Goal: Task Accomplishment & Management: Use online tool/utility

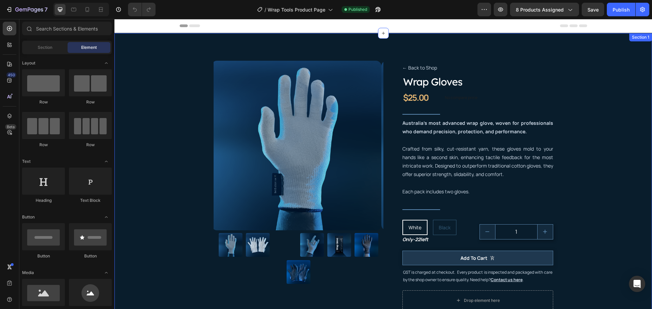
scroll to position [34, 0]
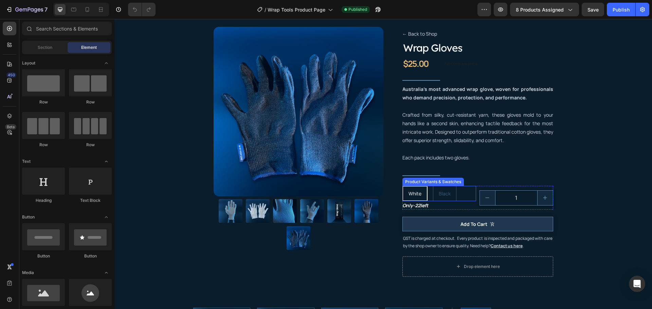
click at [466, 198] on div "White White White Black Black Black" at bounding box center [439, 193] width 74 height 15
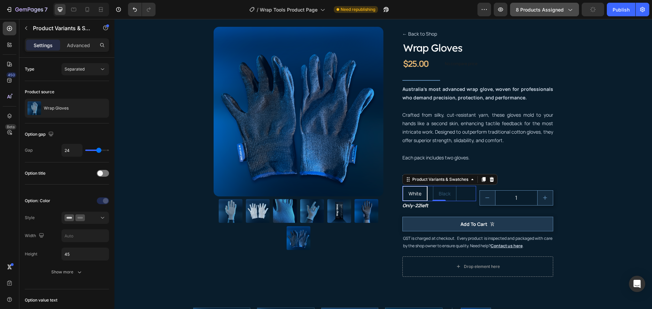
click at [561, 8] on span "8 products assigned" at bounding box center [540, 9] width 48 height 7
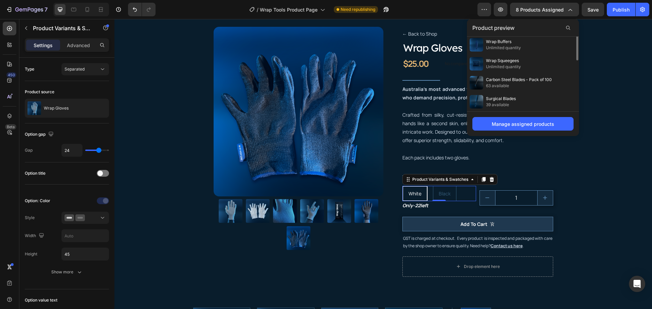
scroll to position [0, 0]
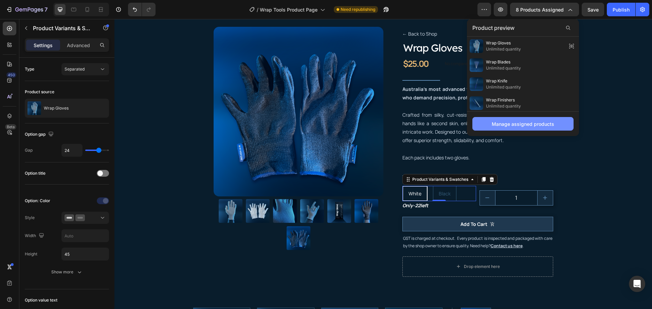
click at [539, 124] on div "Manage assigned products" at bounding box center [523, 124] width 62 height 7
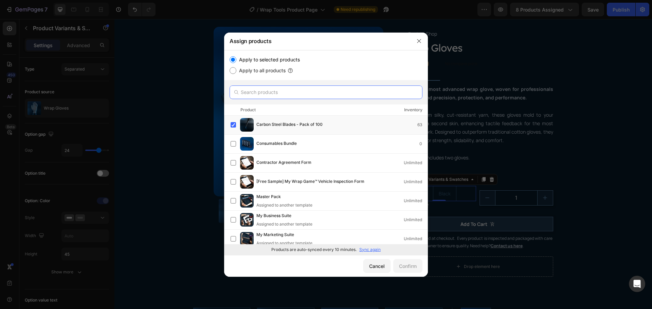
click at [261, 92] on input "text" at bounding box center [325, 93] width 193 height 14
click at [372, 251] on p "Sync again" at bounding box center [369, 250] width 21 height 6
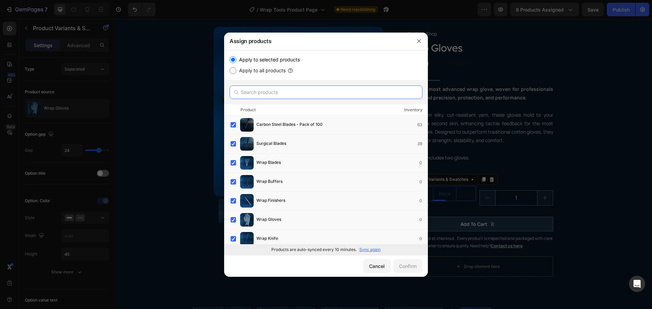
click at [280, 91] on input "text" at bounding box center [325, 93] width 193 height 14
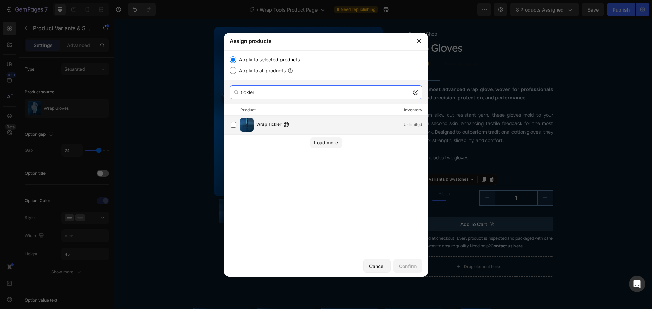
type input "tickler"
click at [270, 124] on span "Wrap Tickler" at bounding box center [268, 124] width 25 height 7
click at [411, 257] on div "Cancel Confirm" at bounding box center [326, 266] width 204 height 22
click at [414, 263] on div "Confirm" at bounding box center [408, 266] width 18 height 7
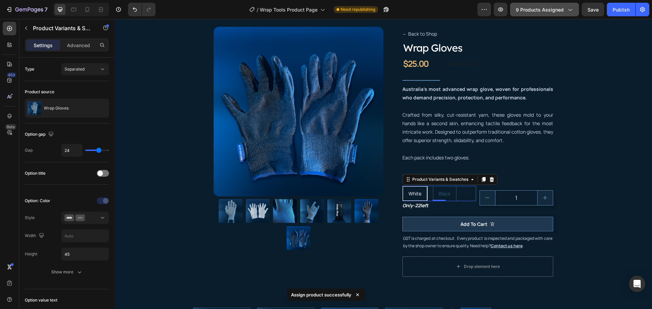
click at [572, 7] on icon "button" at bounding box center [569, 9] width 7 height 7
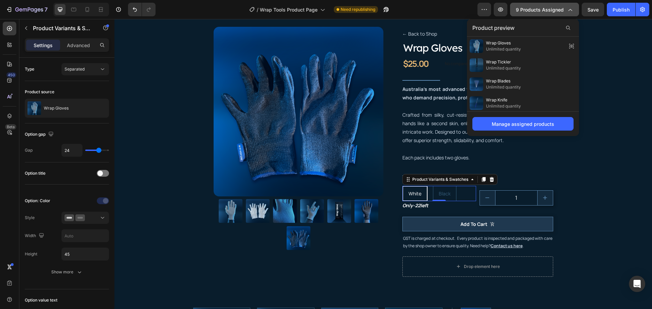
click at [572, 7] on icon "button" at bounding box center [569, 9] width 7 height 7
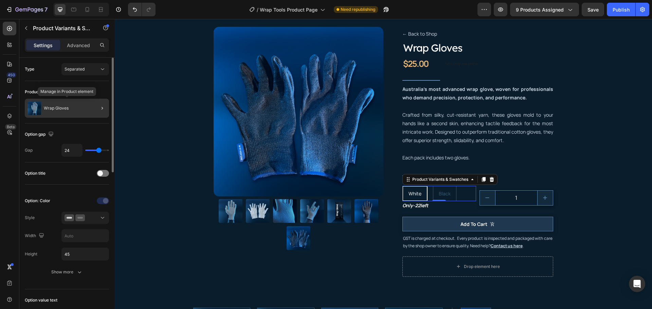
click at [58, 110] on p "Wrap Gloves" at bounding box center [56, 108] width 25 height 5
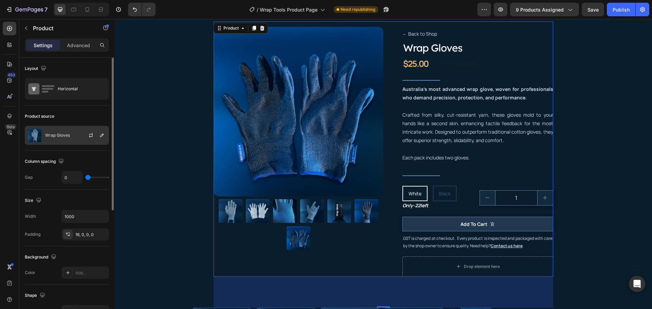
click at [41, 136] on div "Wrap Gloves" at bounding box center [67, 135] width 84 height 19
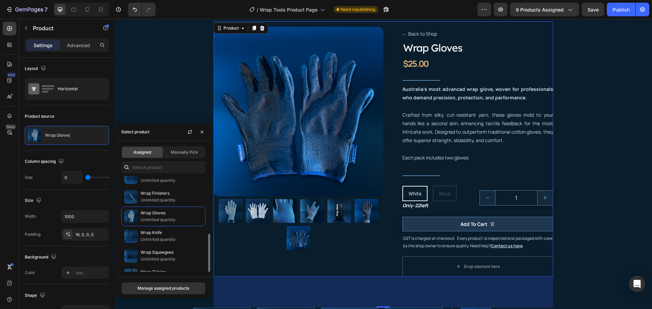
scroll to position [81, 0]
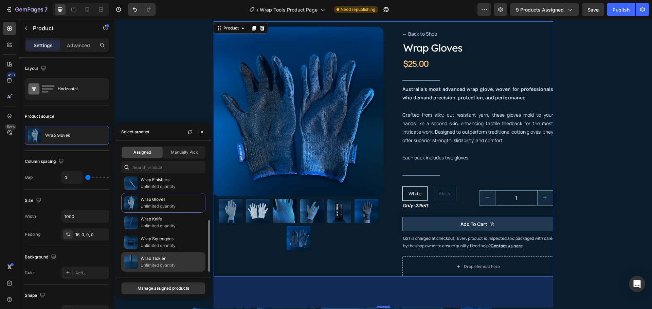
click at [168, 257] on p "Wrap Tickler" at bounding box center [172, 258] width 62 height 7
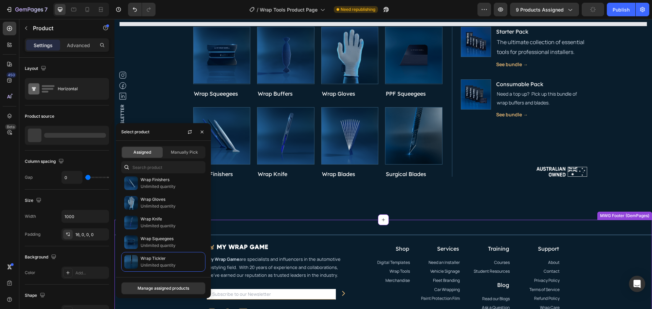
scroll to position [0, 0]
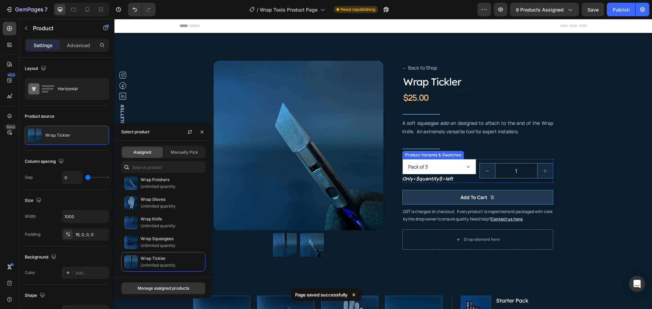
click at [458, 166] on select "Pack of 3 Pack of 10" at bounding box center [439, 166] width 74 height 15
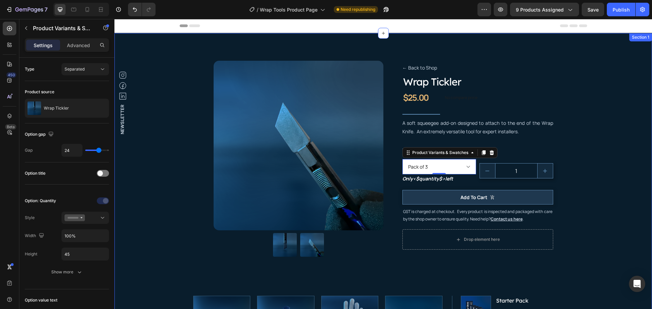
click at [564, 126] on div "Product Images ← Back to Shop Button Wrap Tickler Product Title $25.00 Product …" at bounding box center [382, 263] width 527 height 417
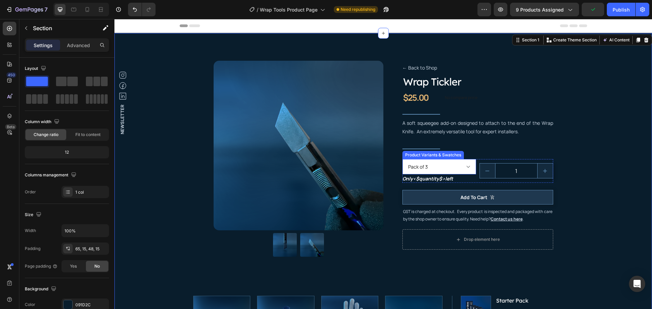
click at [452, 167] on select "Pack of 3 Pack of 10" at bounding box center [439, 166] width 74 height 15
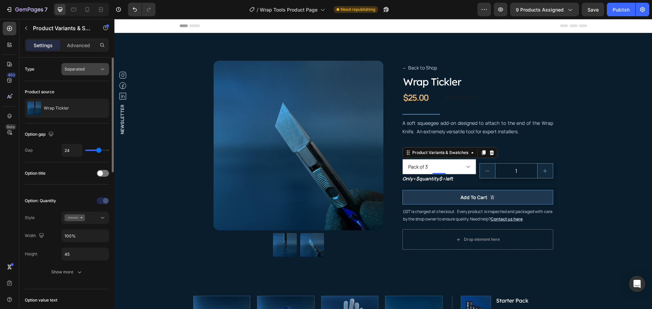
click at [78, 66] on span "Separated" at bounding box center [74, 69] width 20 height 6
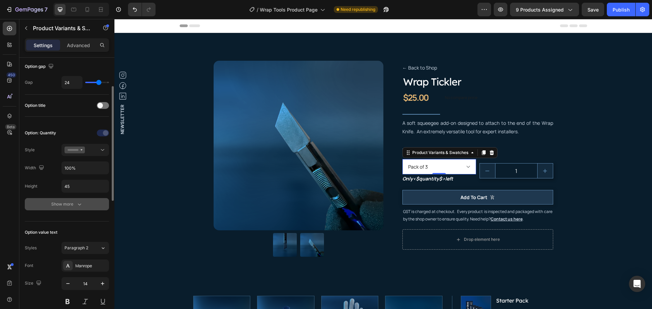
click at [70, 204] on div "Show more" at bounding box center [67, 204] width 32 height 7
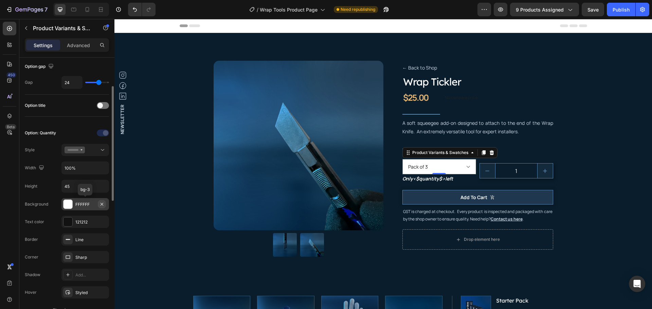
click at [100, 204] on icon "button" at bounding box center [101, 204] width 5 height 5
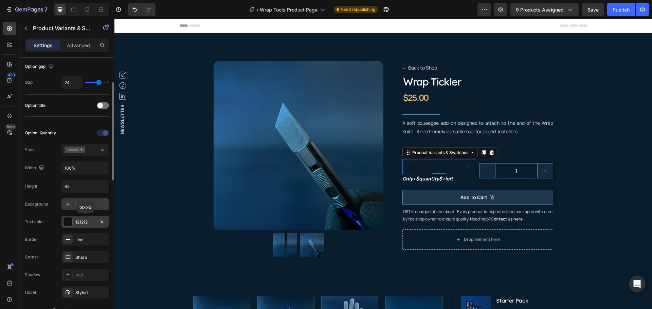
click at [84, 218] on div "121212" at bounding box center [85, 222] width 48 height 12
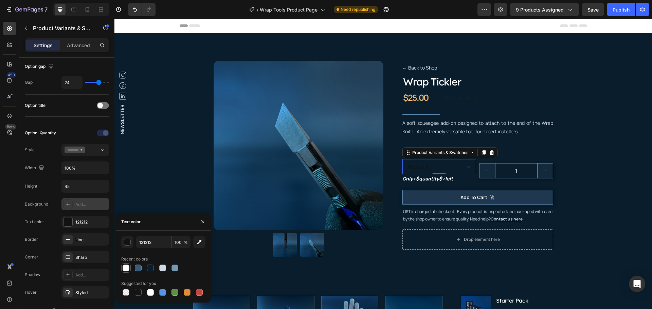
click at [125, 268] on div at bounding box center [126, 268] width 7 height 7
type input "FFFFFF"
click at [42, 230] on div "Background Add... Text color FFFFFF Border Line Corner Sharp Shadow Add... Hove…" at bounding box center [67, 257] width 84 height 118
click at [455, 179] on div "Only <$quantity$> left" at bounding box center [439, 178] width 74 height 8
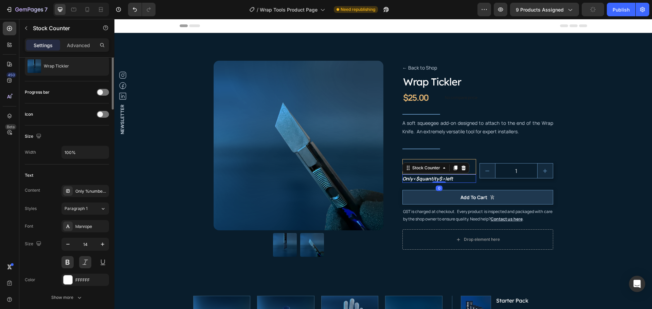
scroll to position [0, 0]
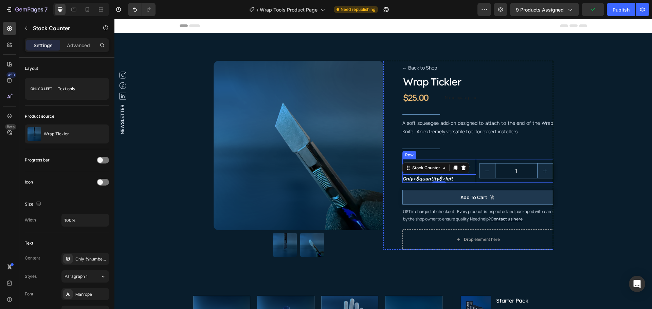
click at [475, 165] on div "Pack of 3 Pack of 10 Product Variants & Swatches Only <$quantity$> left Stock C…" at bounding box center [477, 171] width 151 height 24
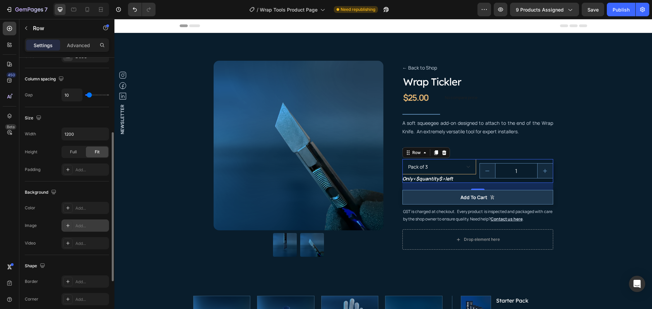
scroll to position [170, 0]
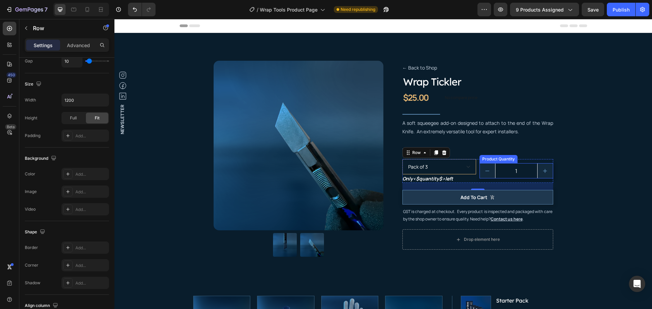
click at [505, 170] on input "1" at bounding box center [516, 171] width 42 height 15
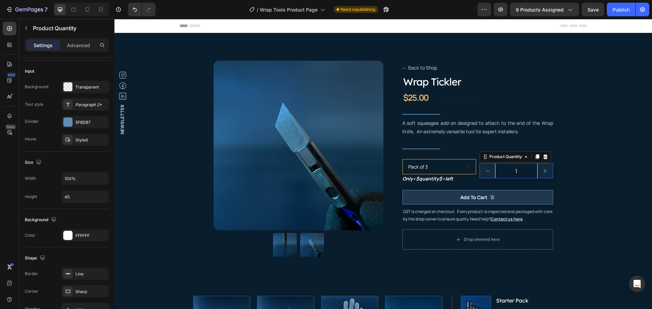
scroll to position [0, 0]
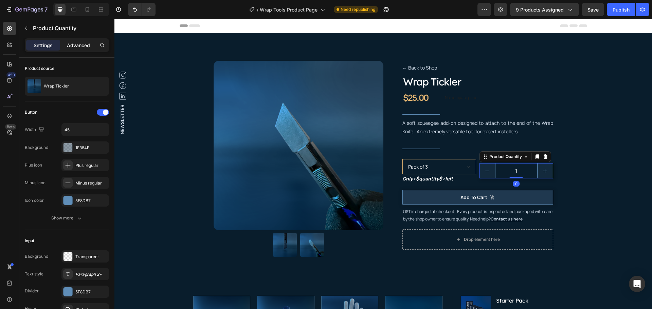
click at [76, 45] on p "Advanced" at bounding box center [78, 45] width 23 height 7
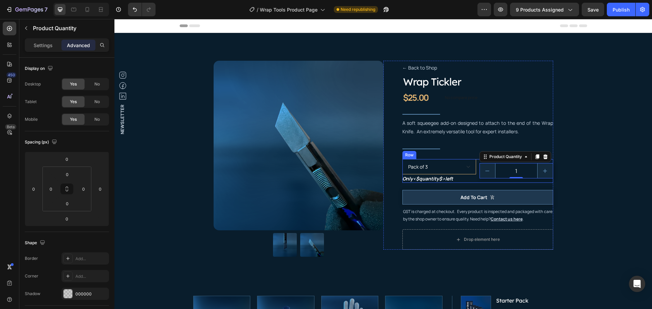
click at [474, 161] on div "Pack of 3 Pack of 10 Product Variants & Swatches Only <$quantity$> left Stock C…" at bounding box center [477, 171] width 151 height 24
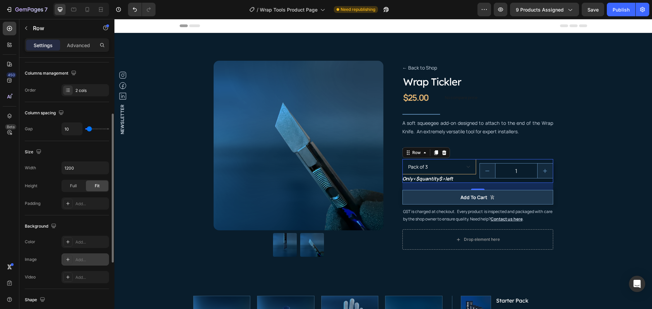
scroll to position [68, 0]
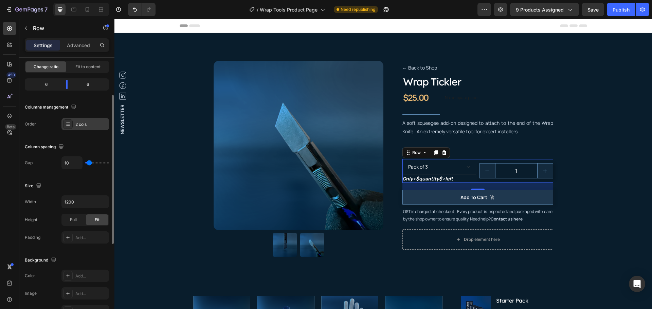
click at [83, 125] on div "2 cols" at bounding box center [91, 125] width 32 height 6
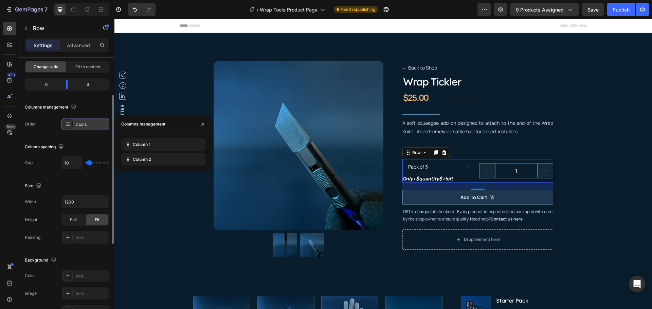
click at [83, 124] on div "2 cols" at bounding box center [91, 125] width 32 height 6
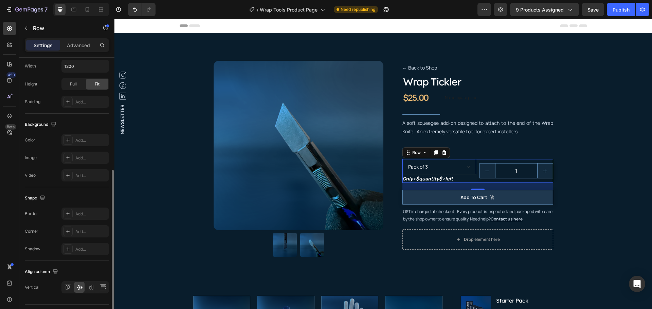
scroll to position [221, 0]
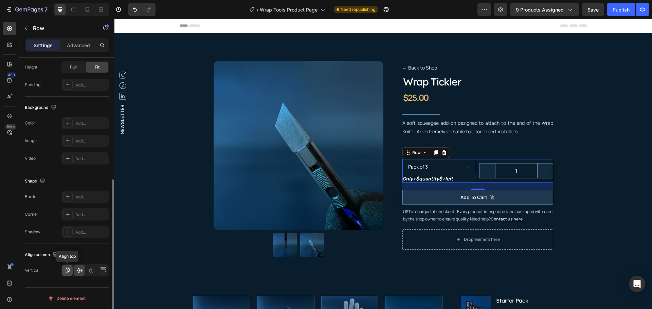
click at [69, 270] on icon at bounding box center [67, 270] width 7 height 7
click at [445, 180] on p "Only <$quantity$> left" at bounding box center [427, 178] width 51 height 8
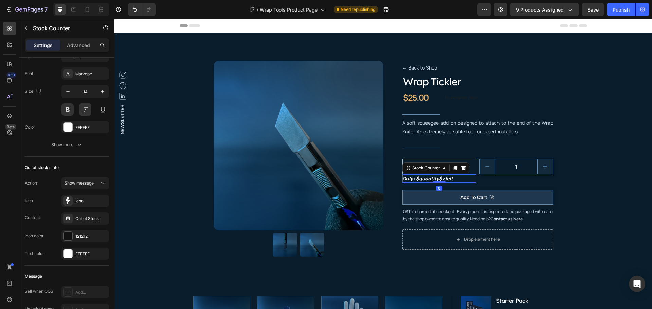
scroll to position [0, 0]
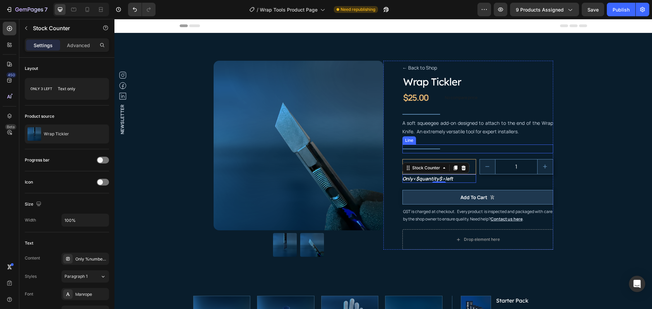
click at [486, 140] on div "A soft squeegee add-on designed to attach to the end of the Wrap Knife. An extr…" at bounding box center [477, 132] width 151 height 26
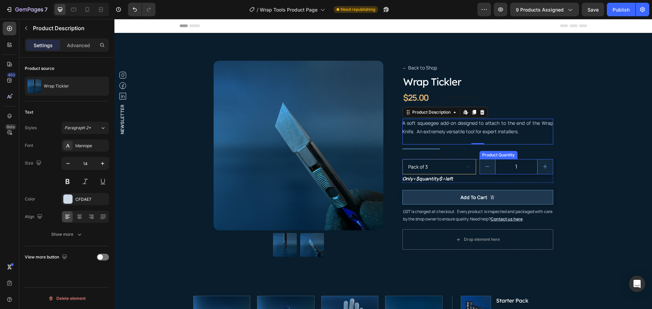
click at [520, 170] on input "1" at bounding box center [516, 167] width 42 height 15
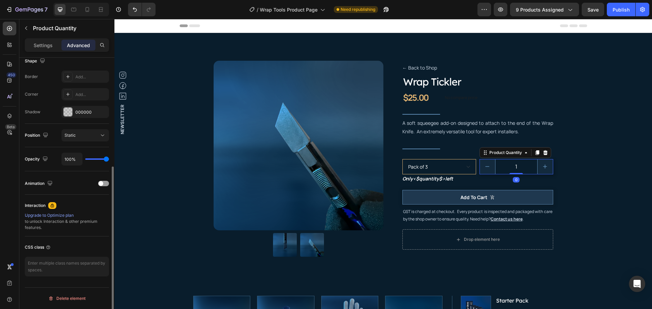
scroll to position [80, 0]
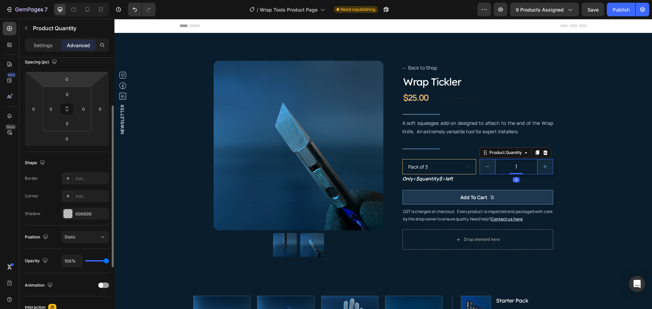
click at [49, 48] on p "Settings" at bounding box center [43, 45] width 19 height 7
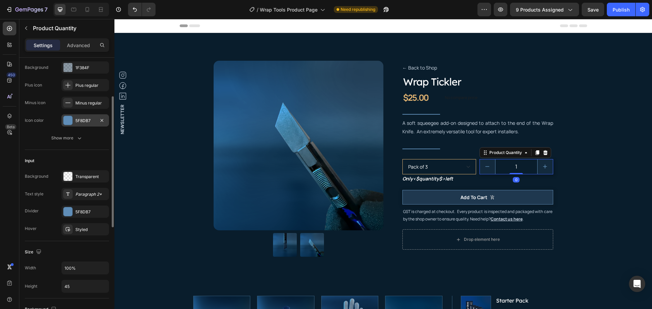
click at [80, 119] on div "5F8DB7" at bounding box center [85, 121] width 20 height 6
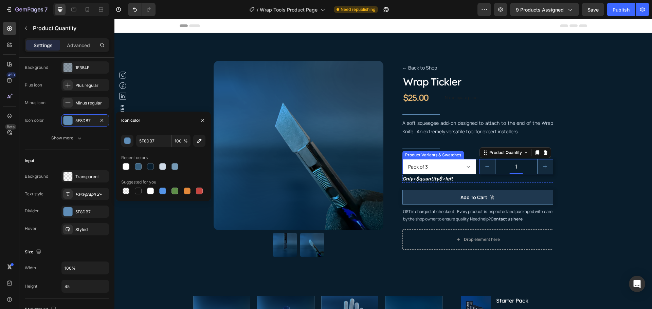
click at [444, 169] on select "Pack of 3 Pack of 10" at bounding box center [439, 166] width 74 height 15
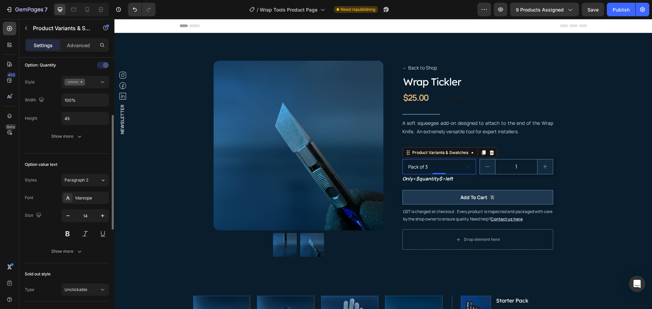
scroll to position [102, 0]
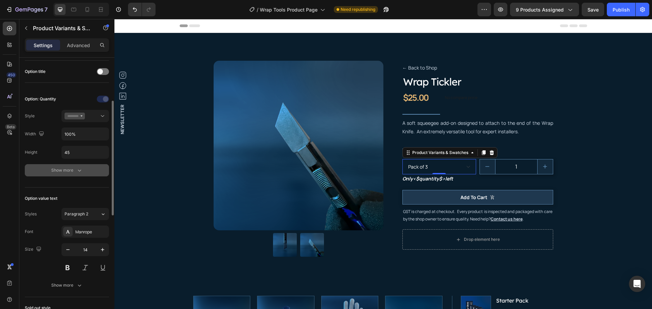
click at [73, 168] on div "Show more" at bounding box center [67, 170] width 32 height 7
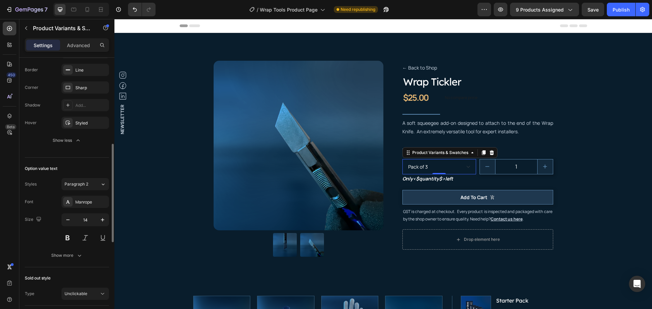
scroll to position [272, 0]
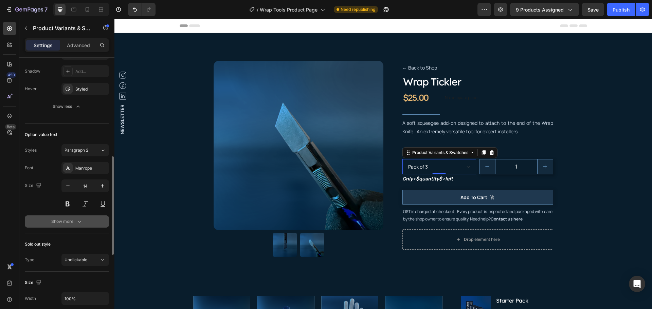
click at [65, 222] on div "Show more" at bounding box center [67, 221] width 32 height 7
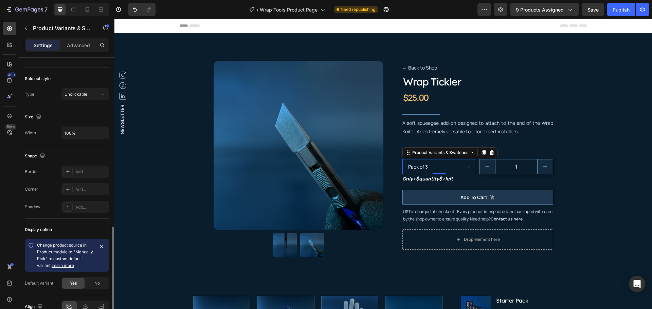
scroll to position [546, 0]
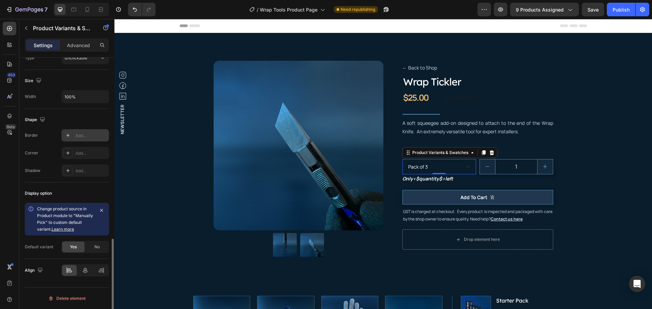
click at [87, 135] on div "Add..." at bounding box center [91, 136] width 32 height 6
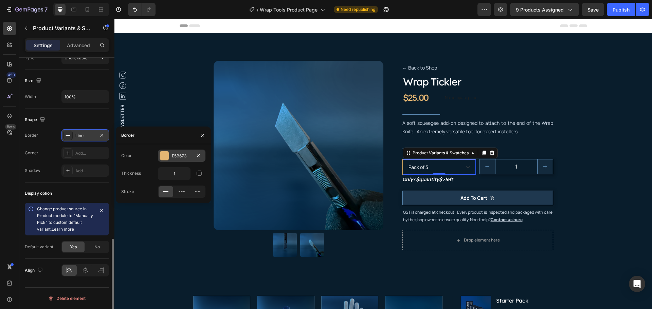
click at [171, 153] on div "E5B673" at bounding box center [182, 156] width 48 height 12
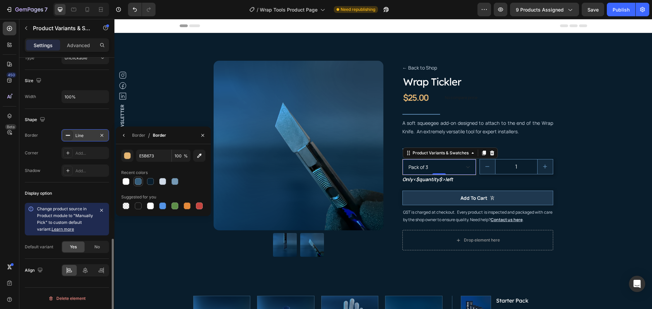
click at [140, 179] on div at bounding box center [138, 181] width 7 height 7
type input "365E7C"
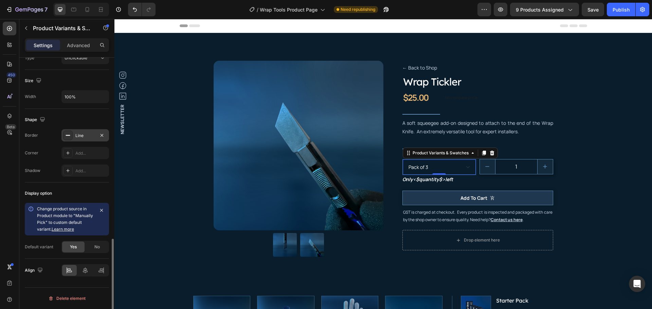
click at [33, 143] on div "Border Line Corner Add... Shadow Add..." at bounding box center [67, 153] width 84 height 48
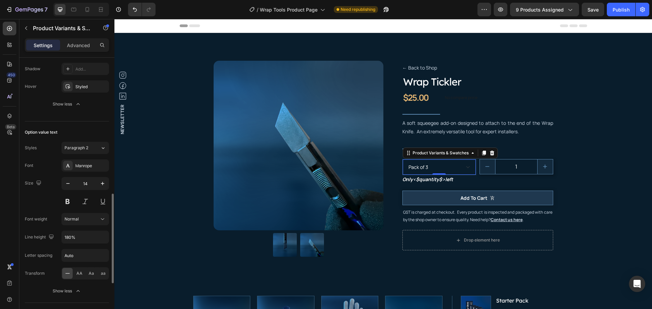
scroll to position [206, 0]
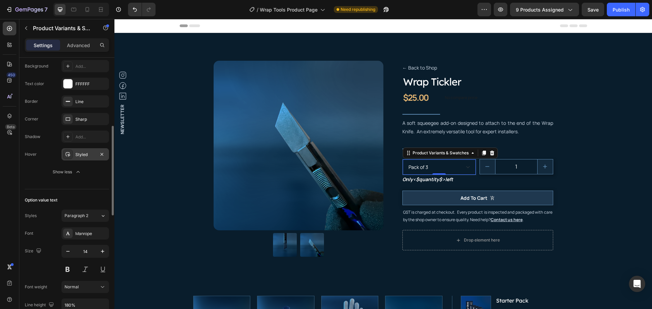
click at [81, 153] on div "Styled" at bounding box center [85, 155] width 20 height 6
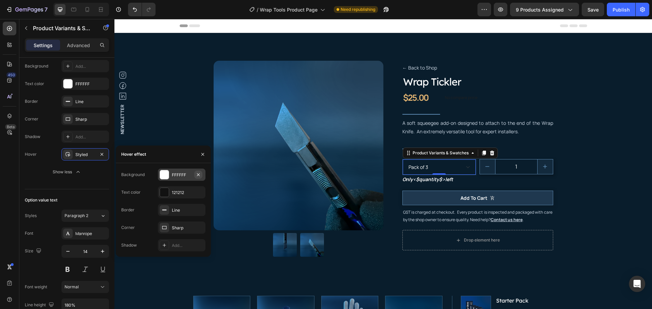
click at [199, 175] on icon "button" at bounding box center [198, 174] width 5 height 5
click at [178, 193] on div "121212" at bounding box center [182, 193] width 20 height 6
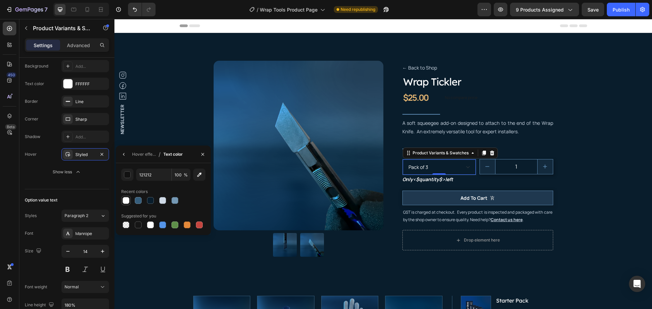
click at [128, 202] on div at bounding box center [126, 200] width 7 height 7
type input "FFFFFF"
click at [140, 152] on div "Hover effect" at bounding box center [144, 154] width 24 height 6
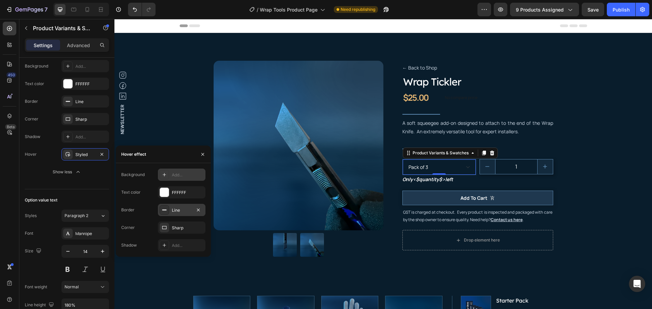
click at [179, 207] on div "Line" at bounding box center [182, 210] width 20 height 6
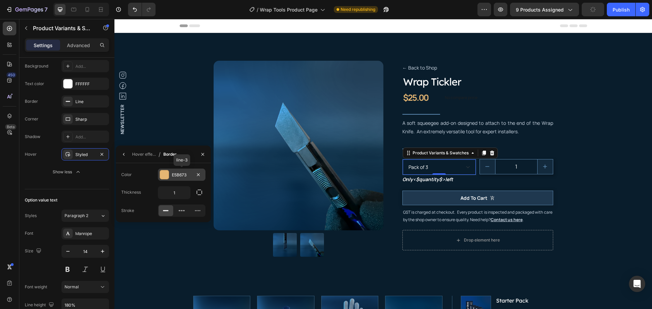
click at [181, 174] on div "E5B673" at bounding box center [182, 175] width 20 height 6
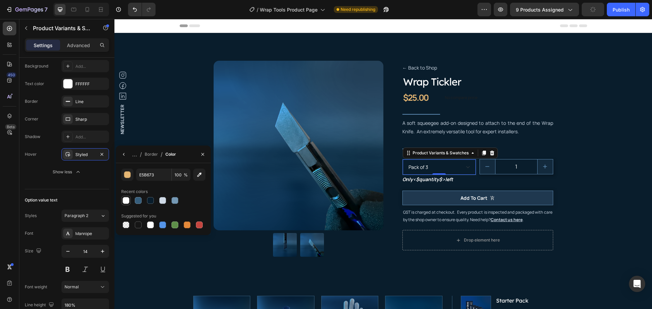
click at [129, 198] on div at bounding box center [126, 201] width 8 height 8
type input "FFFFFF"
click at [36, 163] on div "Background Add... Text color FFFFFF Border Line Corner Sharp Shadow Add... Hove…" at bounding box center [67, 119] width 84 height 118
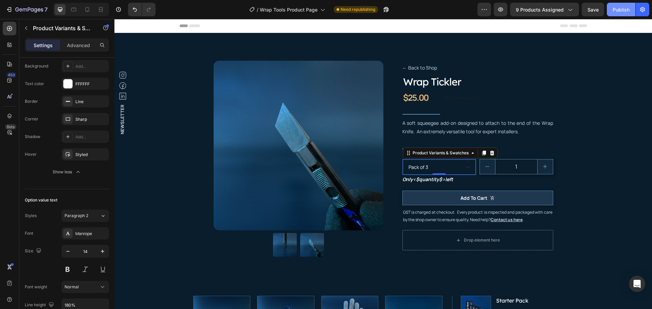
drag, startPoint x: 621, startPoint y: 5, endPoint x: 495, endPoint y: 16, distance: 127.1
click at [621, 5] on button "Publish" at bounding box center [621, 10] width 29 height 14
click at [83, 103] on div "Line" at bounding box center [85, 102] width 20 height 6
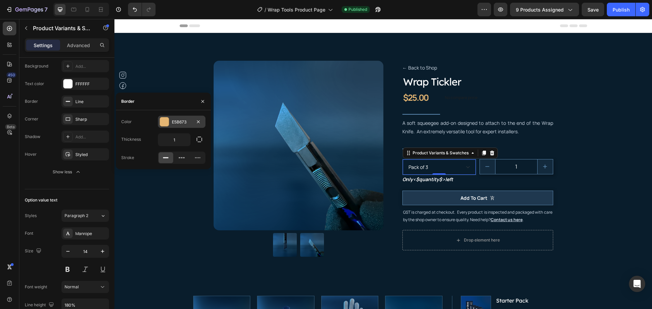
click at [184, 121] on div "E5B673" at bounding box center [182, 122] width 20 height 6
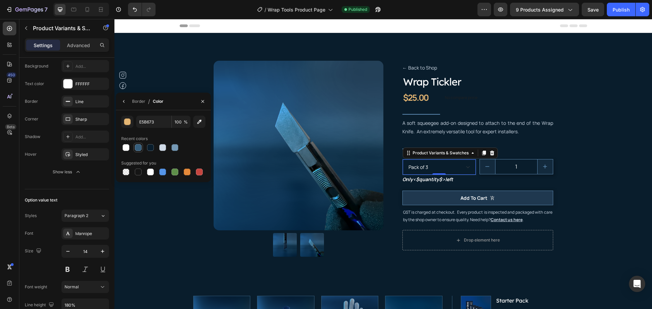
click at [139, 146] on div at bounding box center [138, 147] width 7 height 7
type input "365E7C"
click at [31, 178] on button "Show less" at bounding box center [67, 172] width 84 height 12
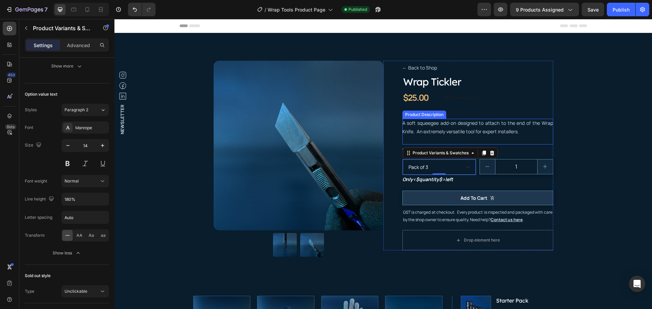
click at [456, 118] on div "← Back to Shop Button Wrap Tickler Product Title $25.00 Product Price Product P…" at bounding box center [477, 156] width 151 height 190
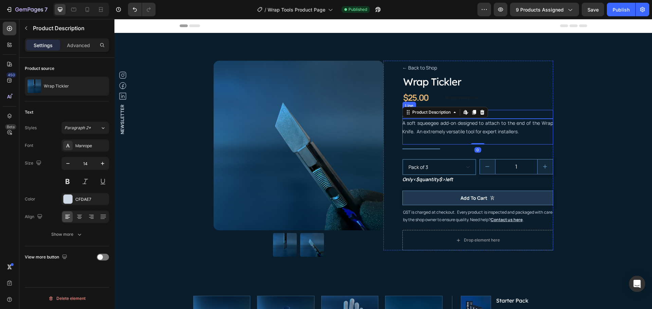
scroll to position [0, 0]
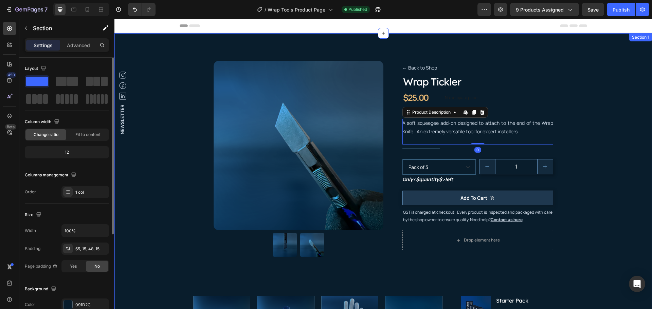
click at [605, 115] on div "Product Images ← Back to Shop Button Wrap Tickler Product Title $25.00 Product …" at bounding box center [382, 263] width 527 height 417
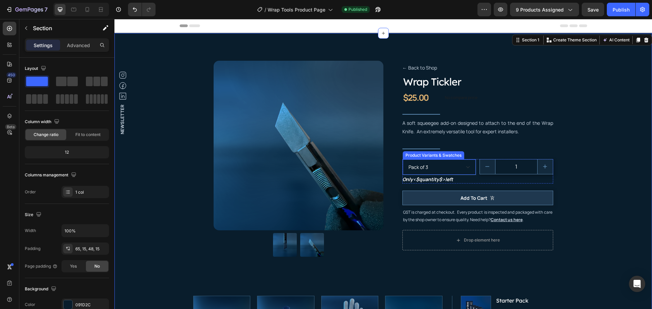
click at [444, 165] on select "Pack of 3 Pack of 10" at bounding box center [439, 167] width 73 height 15
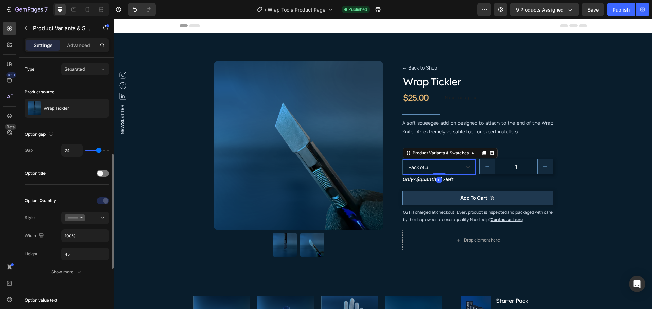
scroll to position [68, 0]
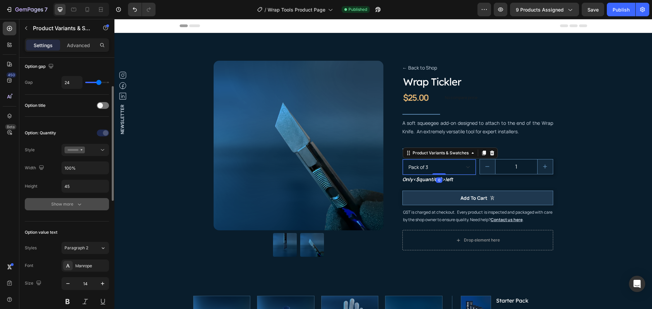
click at [66, 205] on div "Show more" at bounding box center [67, 204] width 32 height 7
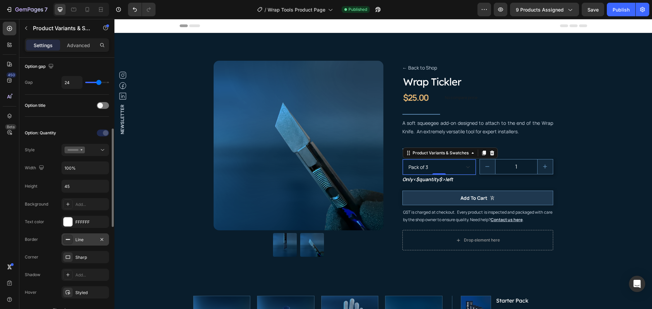
scroll to position [102, 0]
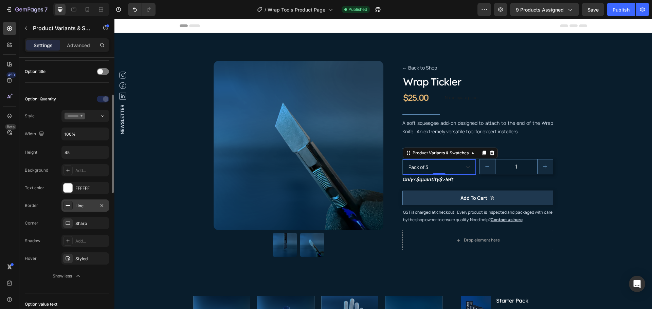
click at [81, 205] on div "Line" at bounding box center [85, 206] width 20 height 6
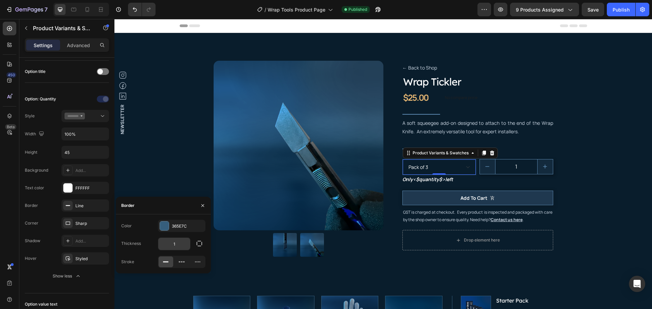
click at [185, 243] on input "1" at bounding box center [174, 244] width 32 height 12
click at [87, 207] on div "Line" at bounding box center [85, 206] width 20 height 6
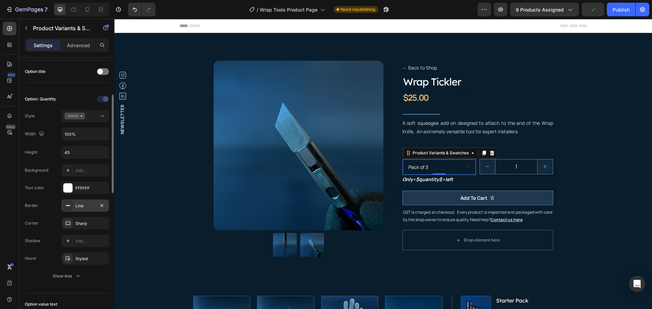
click at [83, 205] on div "Line" at bounding box center [85, 206] width 20 height 6
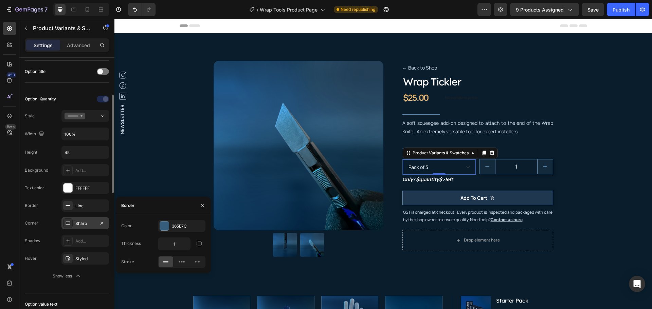
click at [86, 221] on div "Sharp" at bounding box center [85, 224] width 20 height 6
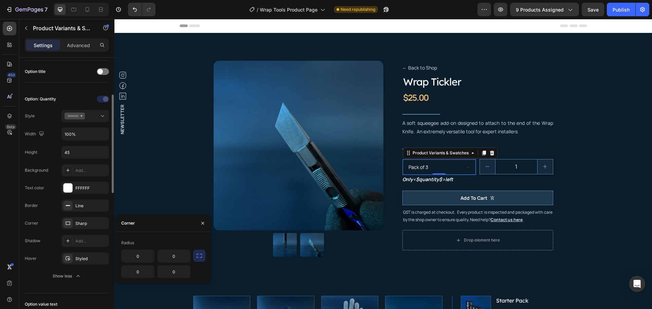
click at [32, 222] on div "Corner" at bounding box center [32, 223] width 14 height 6
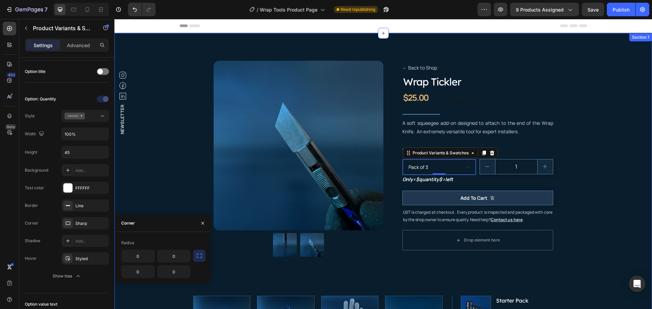
click at [563, 121] on div "Product Images ← Back to Shop Button Wrap Tickler Product Title $25.00 Product …" at bounding box center [382, 263] width 527 height 417
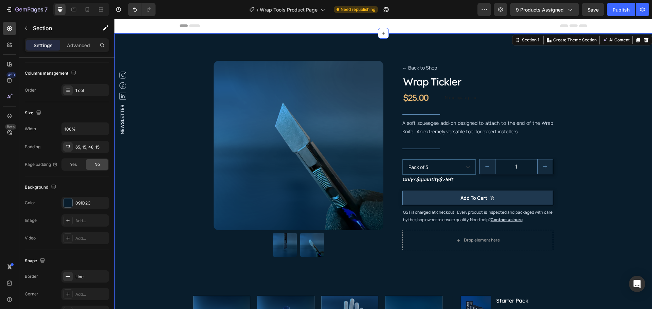
scroll to position [0, 0]
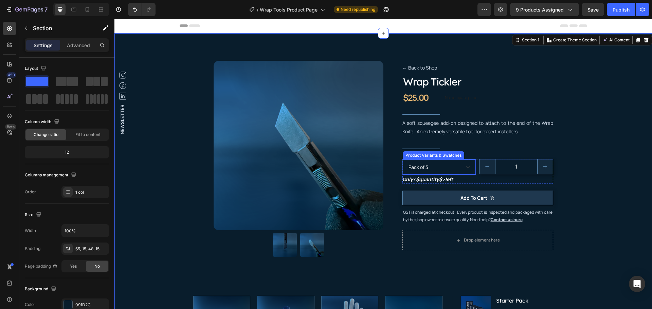
click at [456, 163] on select "Pack of 3 Pack of 10" at bounding box center [439, 167] width 73 height 15
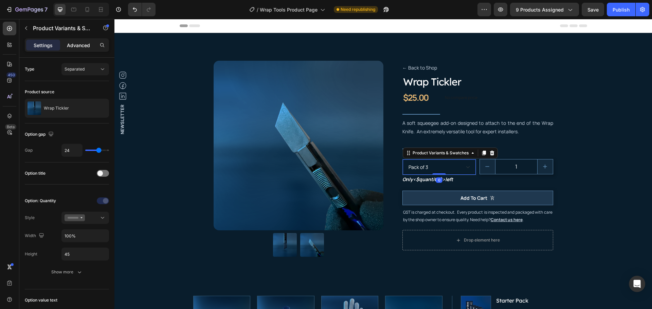
click at [77, 48] on p "Advanced" at bounding box center [78, 45] width 23 height 7
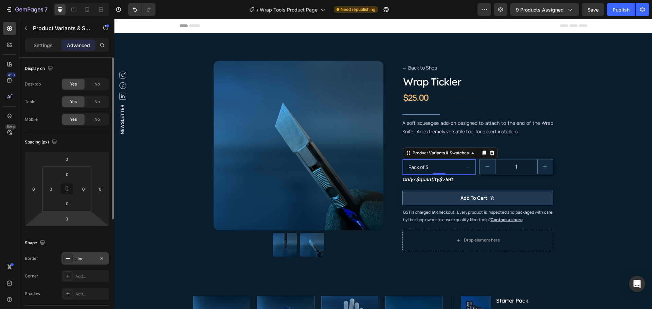
click at [84, 261] on div "Line" at bounding box center [85, 259] width 20 height 6
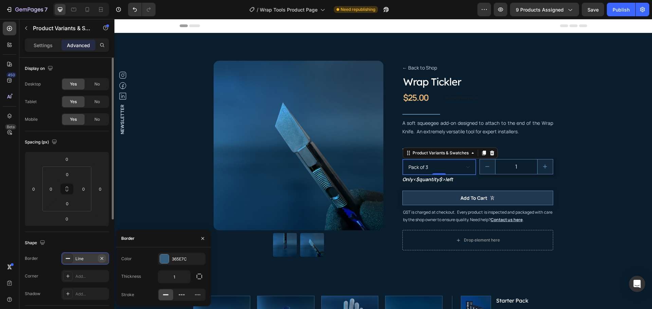
click at [101, 258] on icon "button" at bounding box center [101, 258] width 3 height 3
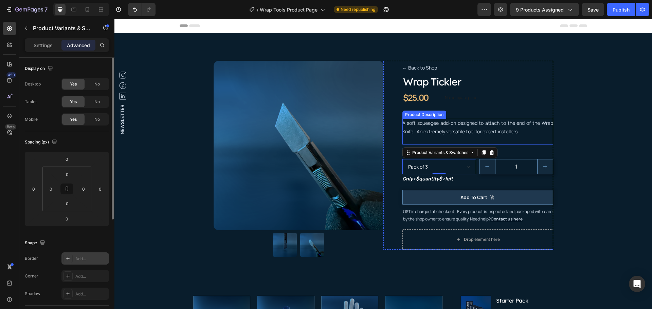
click at [550, 117] on div "Title Line" at bounding box center [477, 114] width 151 height 9
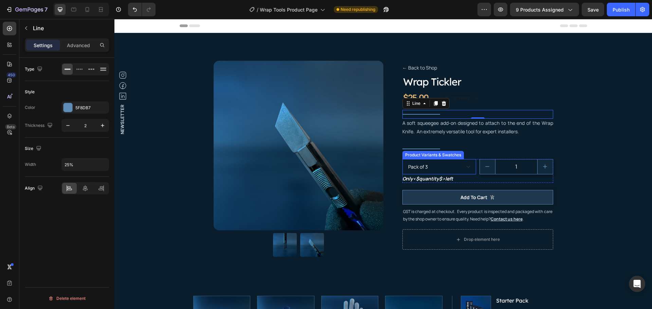
click at [442, 166] on select "Pack of 3 Pack of 10" at bounding box center [439, 166] width 74 height 15
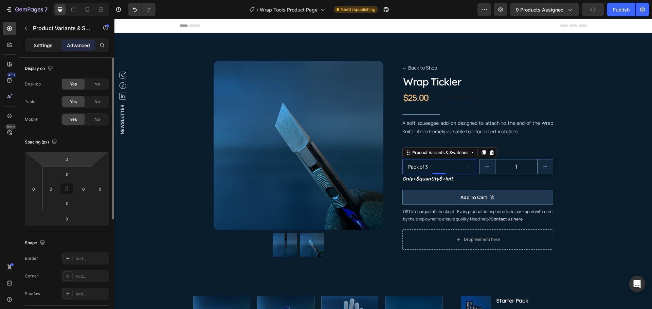
click at [37, 40] on div "Settings" at bounding box center [43, 45] width 34 height 11
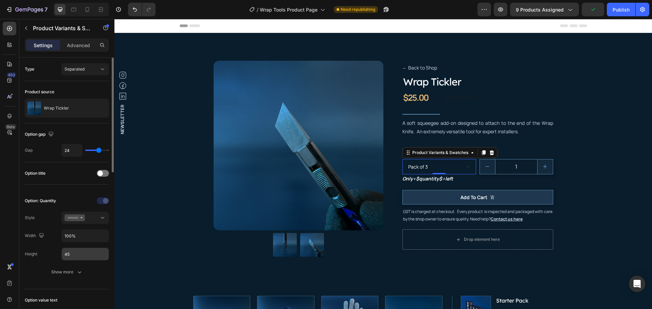
scroll to position [68, 0]
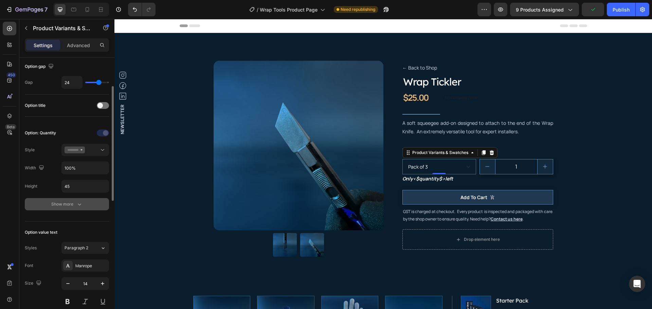
click at [75, 203] on div "Show more" at bounding box center [67, 204] width 32 height 7
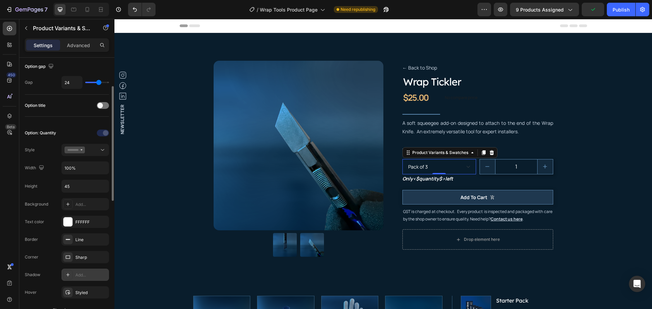
scroll to position [136, 0]
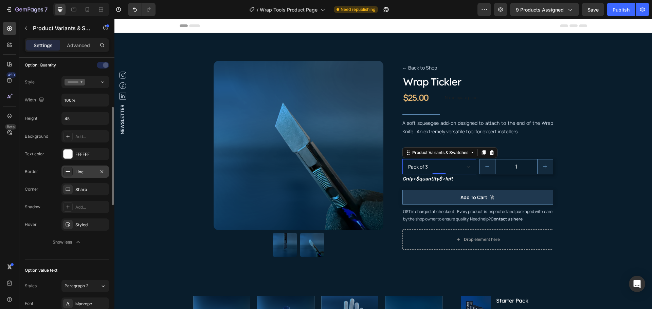
click at [93, 176] on div "Line" at bounding box center [85, 172] width 48 height 12
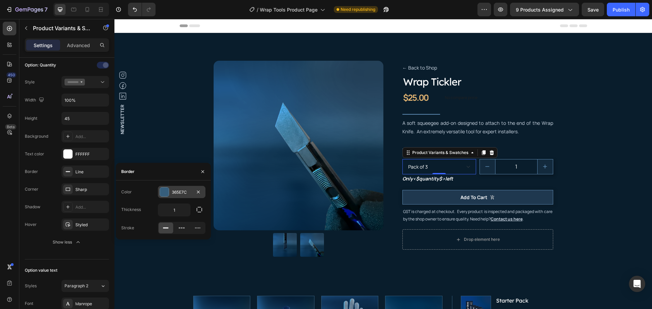
click at [184, 191] on div "365E7C" at bounding box center [182, 192] width 20 height 6
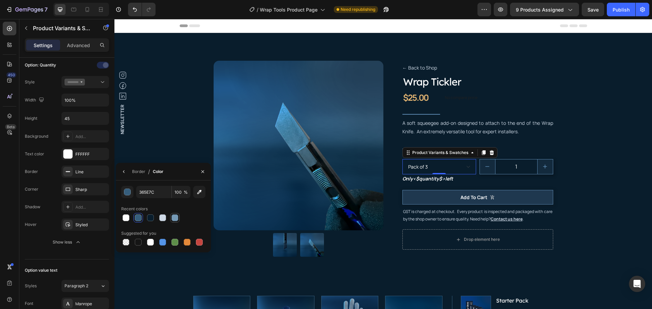
click at [174, 217] on div at bounding box center [174, 218] width 7 height 7
type input "7599B5"
click at [500, 116] on div "Title Line" at bounding box center [477, 114] width 151 height 9
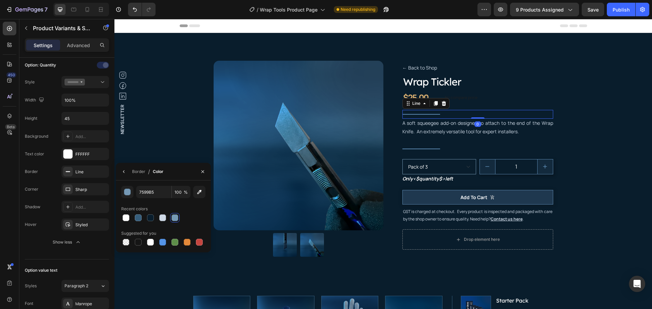
scroll to position [0, 0]
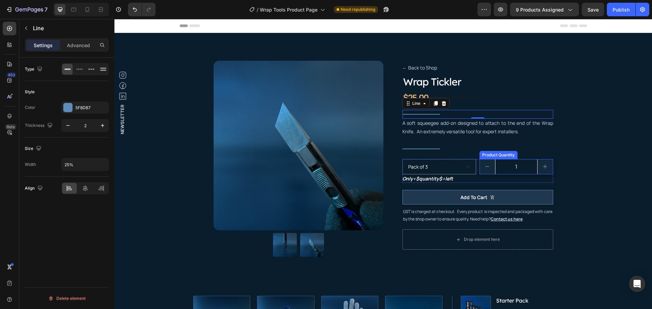
click at [521, 163] on input "1" at bounding box center [516, 167] width 42 height 15
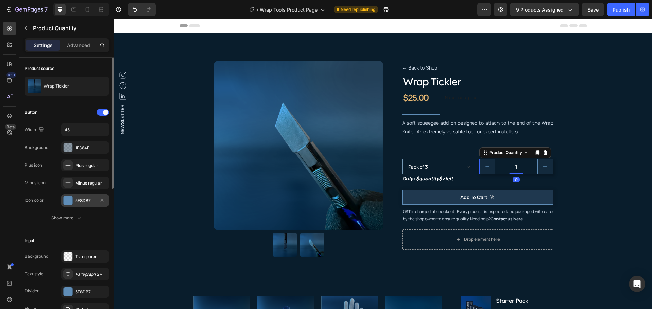
click at [78, 195] on div "5F8DB7" at bounding box center [85, 201] width 48 height 12
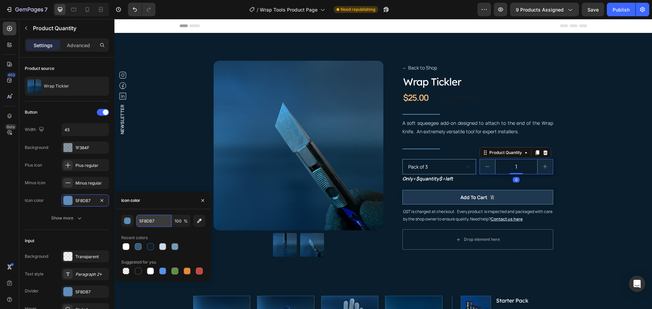
click at [144, 221] on input "5F8DB7" at bounding box center [153, 221] width 35 height 12
click at [455, 167] on select "Pack of 3 Pack of 10" at bounding box center [439, 166] width 74 height 15
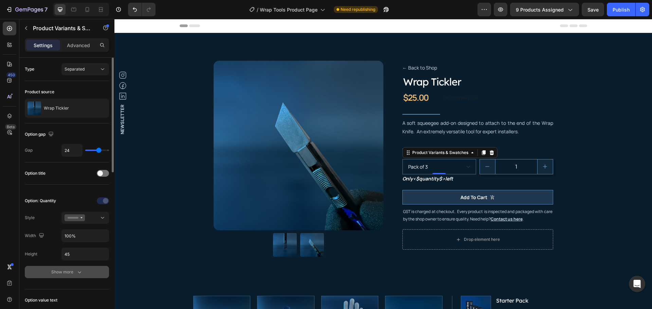
click at [59, 273] on div "Show more" at bounding box center [67, 272] width 32 height 7
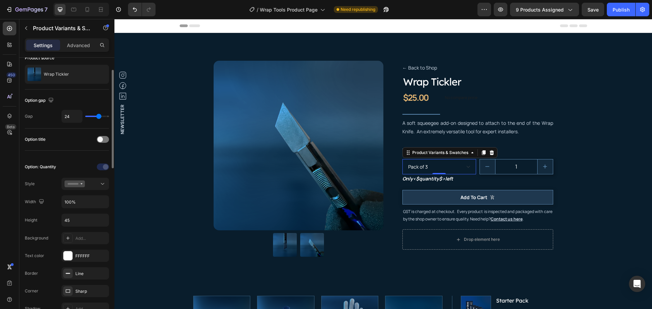
scroll to position [68, 0]
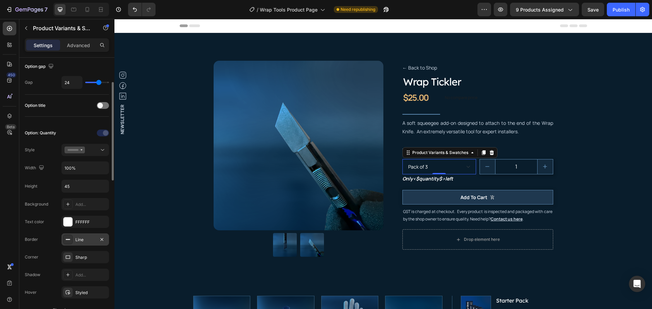
click at [84, 237] on div "Line" at bounding box center [85, 240] width 20 height 6
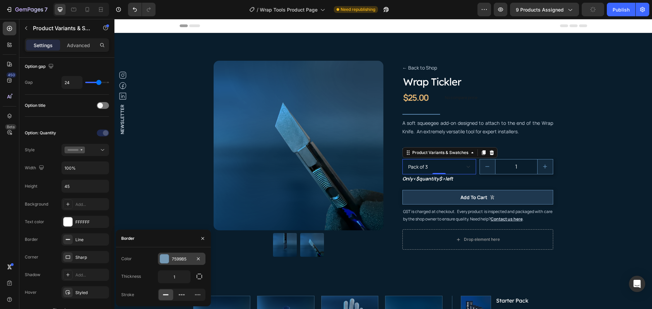
click at [180, 259] on div "7599B5" at bounding box center [182, 259] width 20 height 6
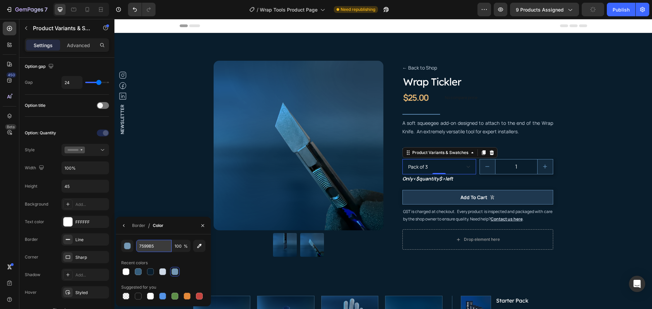
click at [145, 246] on input "7599B5" at bounding box center [153, 246] width 35 height 12
paste input "5F8DB7"
type input "5F8DB7"
click at [201, 264] on div "Recent colors" at bounding box center [163, 263] width 84 height 11
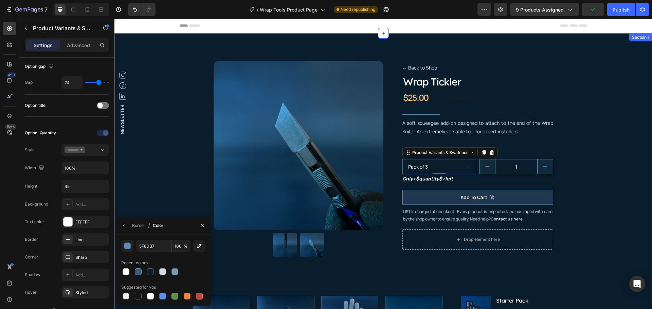
click at [595, 94] on div "Product Images ← Back to Shop Button Wrap Tickler Product Title $25.00 Product …" at bounding box center [382, 263] width 527 height 417
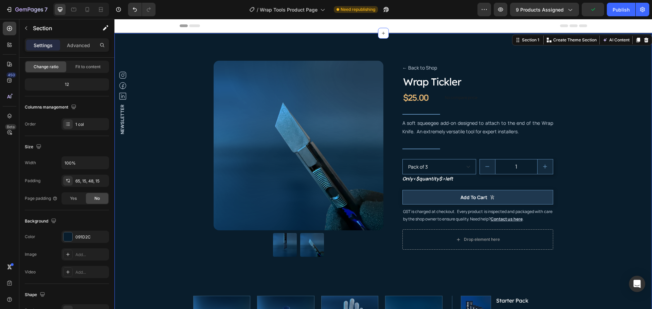
scroll to position [0, 0]
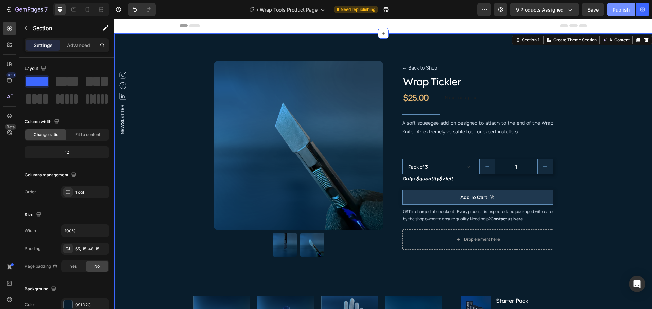
click at [617, 7] on div "Publish" at bounding box center [620, 9] width 17 height 7
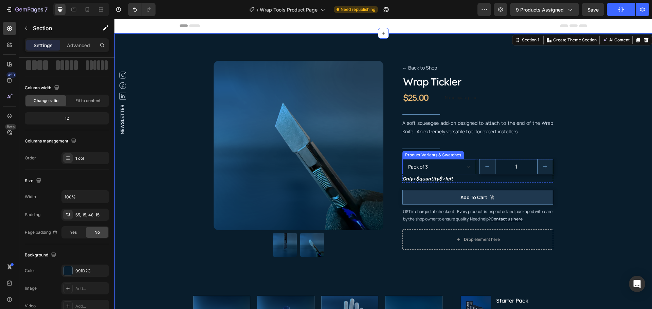
click at [455, 165] on select "Pack of 3 Pack of 10" at bounding box center [439, 166] width 74 height 15
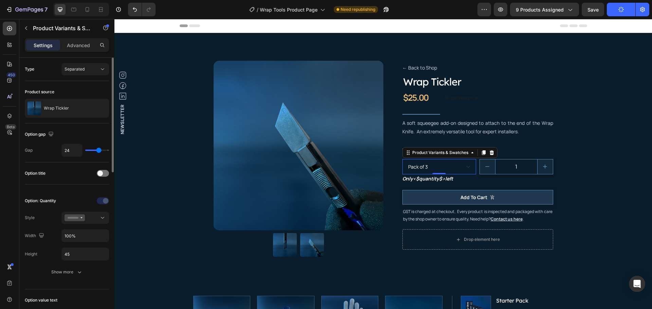
scroll to position [68, 0]
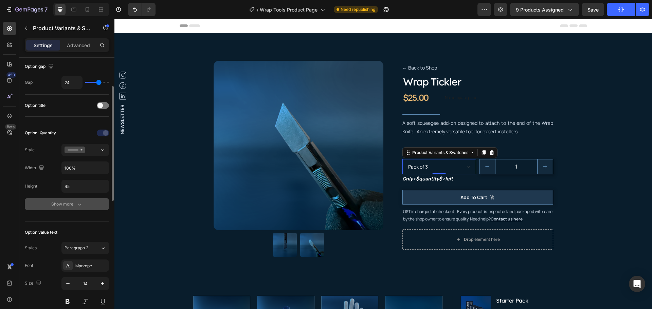
click at [66, 204] on div "Show more" at bounding box center [67, 204] width 32 height 7
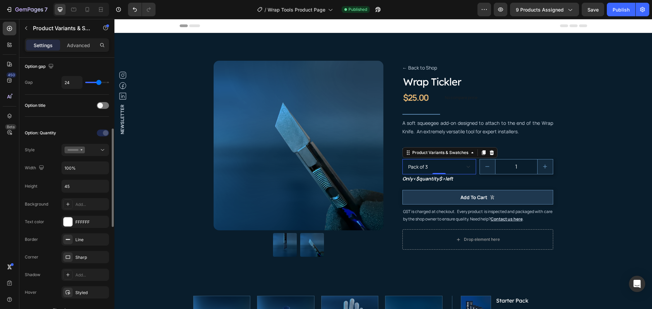
scroll to position [102, 0]
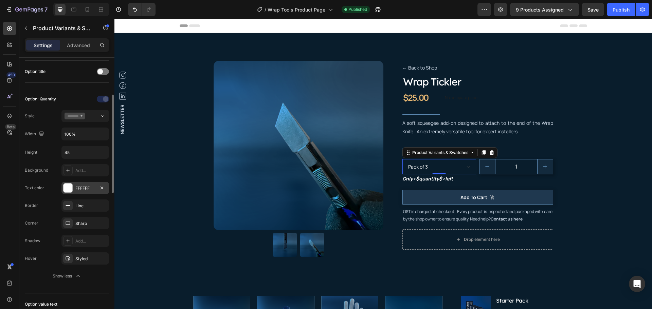
click at [91, 186] on div "FFFFFF" at bounding box center [85, 188] width 20 height 6
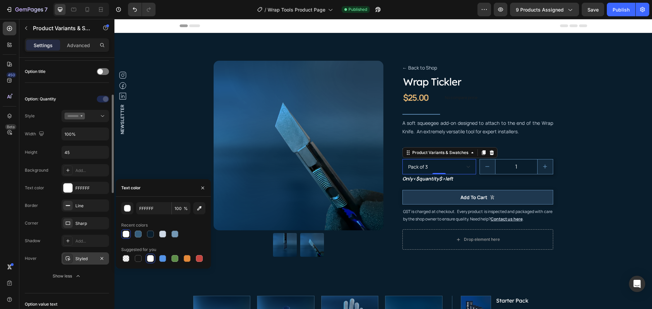
click at [87, 259] on div "Styled" at bounding box center [85, 259] width 20 height 6
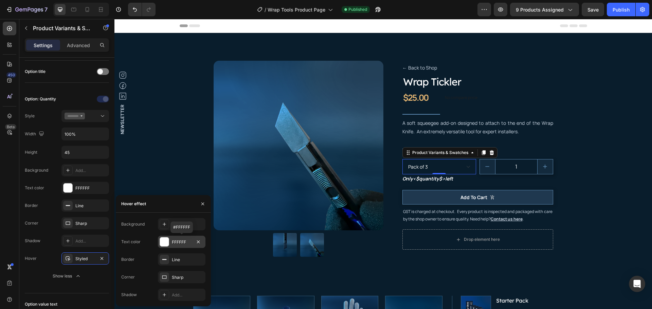
click at [179, 241] on div "FFFFFF" at bounding box center [182, 242] width 20 height 6
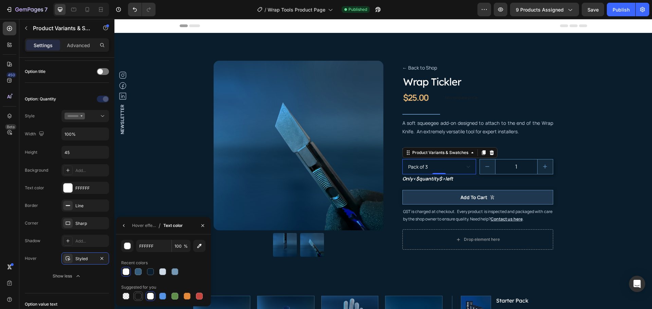
click at [138, 295] on div at bounding box center [138, 296] width 7 height 7
type input "151515"
click at [30, 274] on button "Show less" at bounding box center [67, 276] width 84 height 12
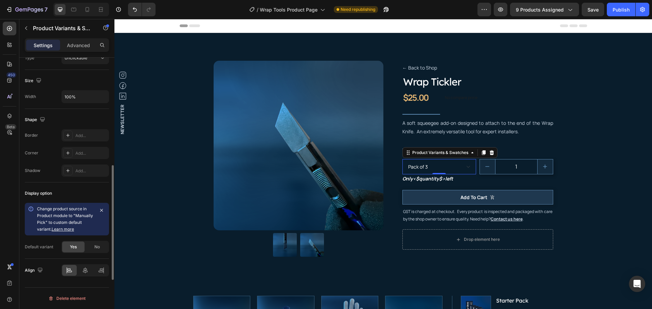
scroll to position [300, 0]
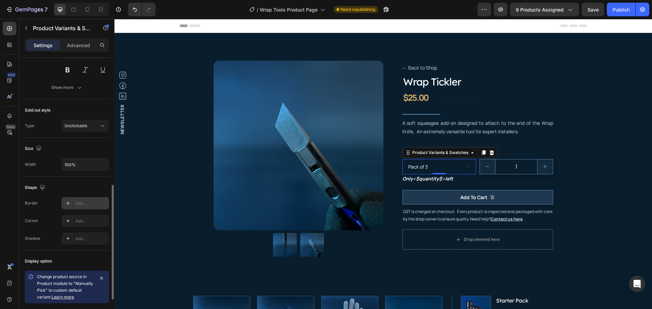
click at [81, 201] on div "Add..." at bounding box center [91, 204] width 32 height 6
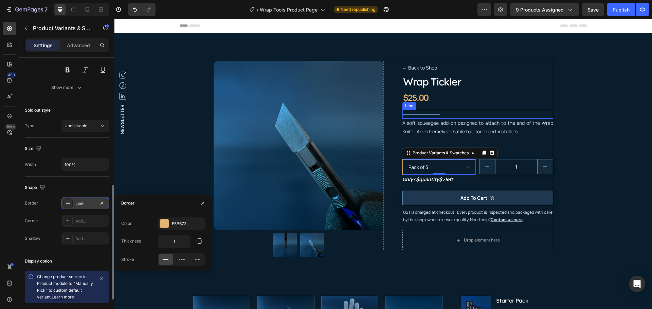
click at [548, 112] on div "Title Line" at bounding box center [477, 114] width 151 height 9
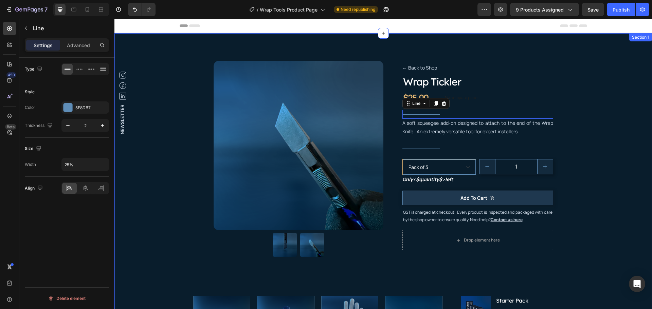
scroll to position [0, 0]
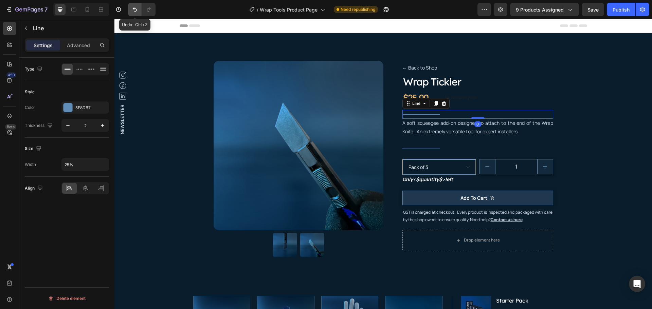
click at [139, 6] on button "Undo/Redo" at bounding box center [135, 10] width 14 height 14
click at [443, 162] on select "Pack of 3 Pack of 10" at bounding box center [439, 166] width 74 height 15
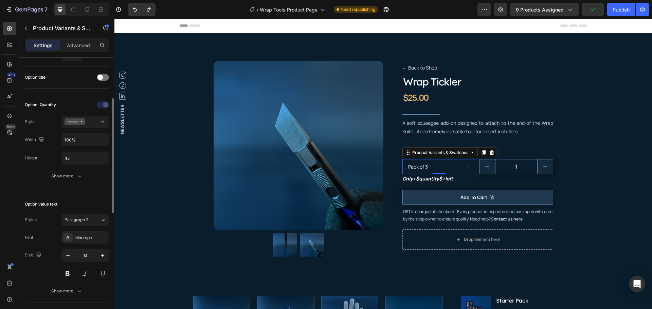
scroll to position [62, 0]
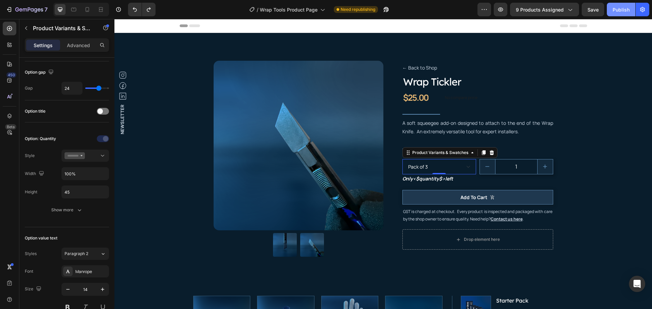
click at [620, 7] on div "Publish" at bounding box center [620, 9] width 17 height 7
click at [427, 181] on span "<$quantity$>" at bounding box center [429, 178] width 32 height 6
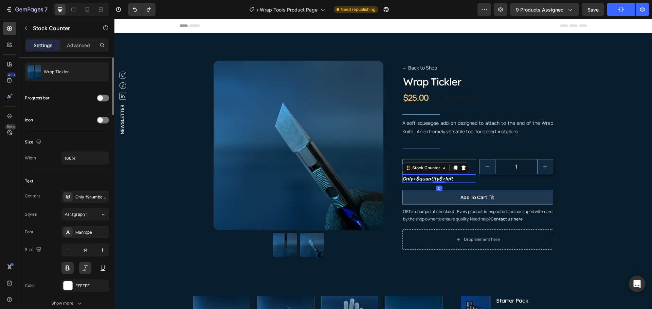
scroll to position [0, 0]
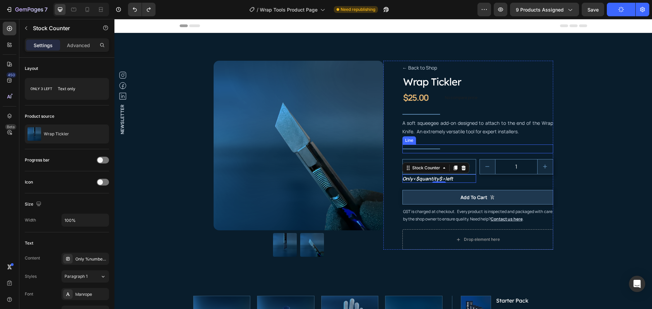
click at [470, 149] on div "Title" at bounding box center [477, 149] width 151 height 1
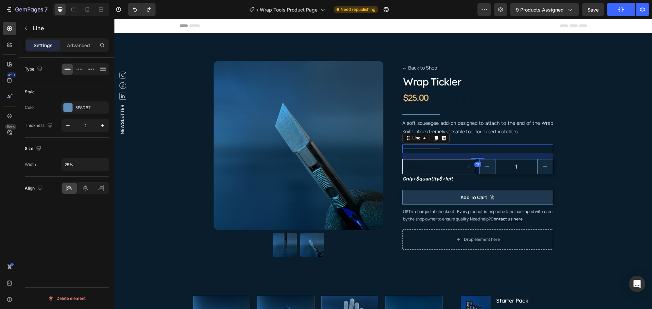
click at [465, 165] on select "Pack of 3 Pack of 10" at bounding box center [439, 166] width 74 height 15
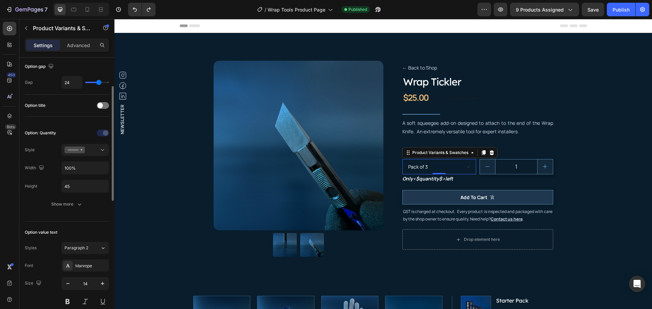
scroll to position [136, 0]
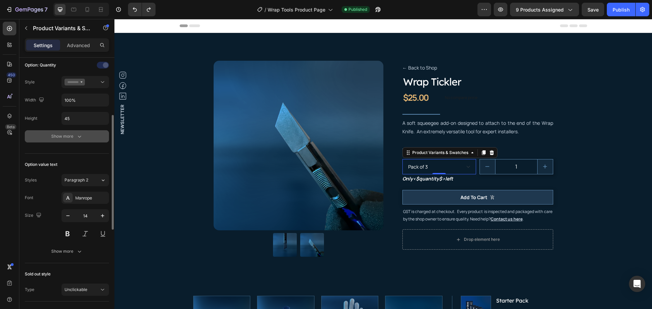
click at [68, 134] on div "Show more" at bounding box center [67, 136] width 32 height 7
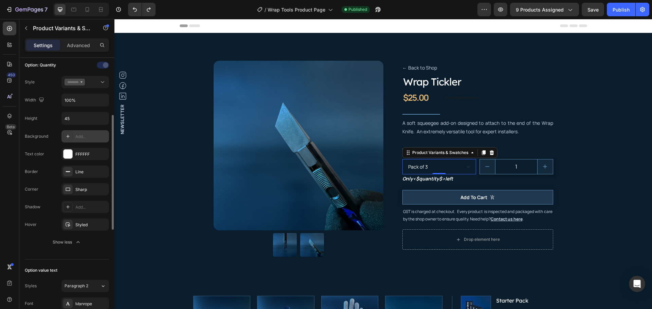
click at [83, 136] on div "Add..." at bounding box center [91, 137] width 32 height 6
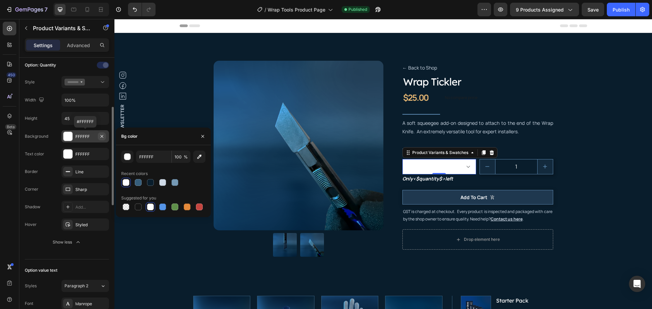
click at [102, 136] on icon "button" at bounding box center [101, 136] width 5 height 5
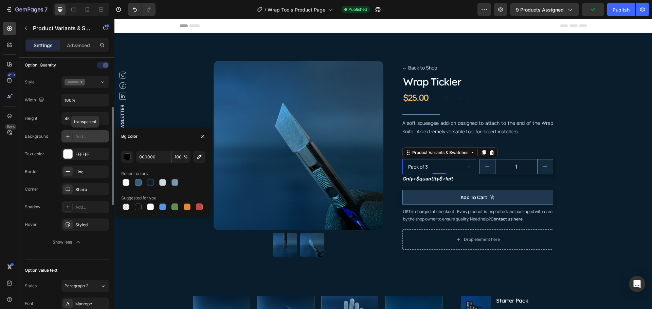
click at [82, 134] on div "Add..." at bounding box center [91, 137] width 32 height 6
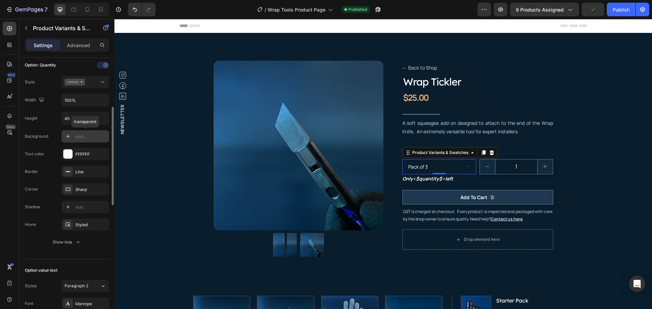
click at [68, 135] on icon at bounding box center [67, 136] width 5 height 5
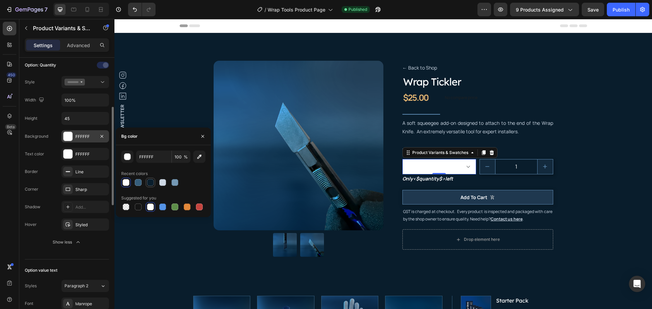
click at [152, 183] on div at bounding box center [150, 182] width 7 height 7
click at [104, 137] on icon "button" at bounding box center [101, 136] width 5 height 5
type input "000000"
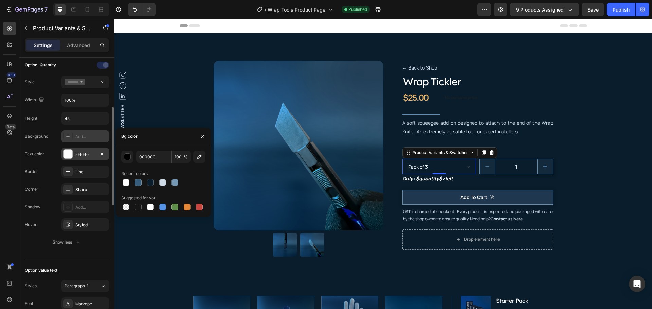
click at [86, 154] on div "FFFFFF" at bounding box center [85, 154] width 20 height 6
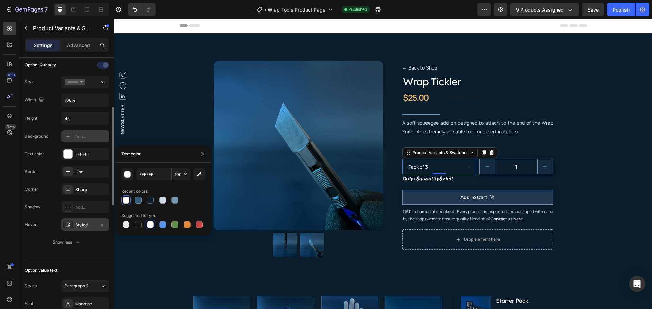
click at [87, 225] on div "Styled" at bounding box center [85, 225] width 20 height 6
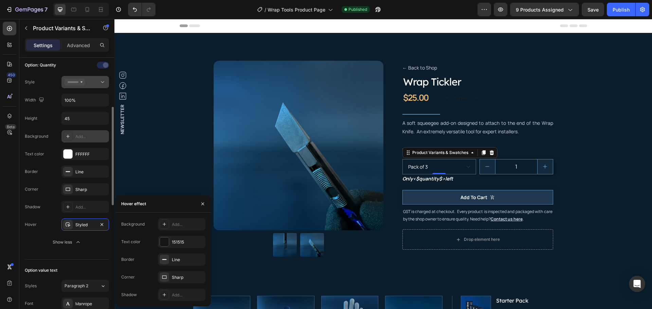
click at [76, 87] on button at bounding box center [85, 82] width 48 height 12
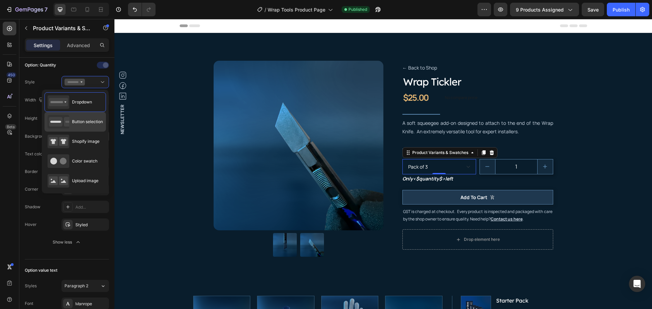
click at [83, 125] on span "Button selection" at bounding box center [87, 122] width 31 height 6
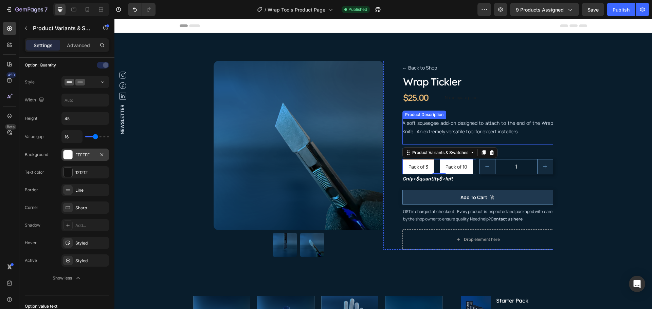
click at [527, 123] on p "A soft squeegee add-on designed to attach to the end of the Wrap Knife. An extr…" at bounding box center [477, 127] width 151 height 15
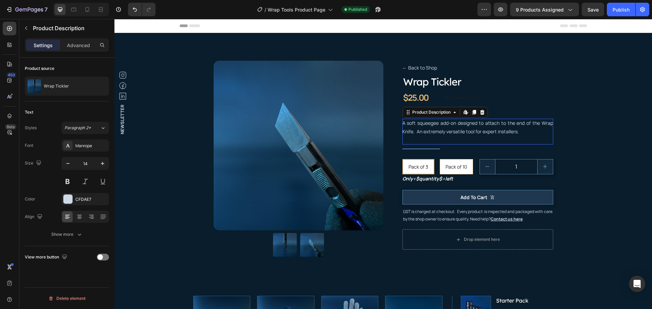
scroll to position [0, 0]
click at [606, 127] on div "Product Images ← Back to Shop Button Wrap Tickler Product Title $25.00 Product …" at bounding box center [382, 263] width 527 height 417
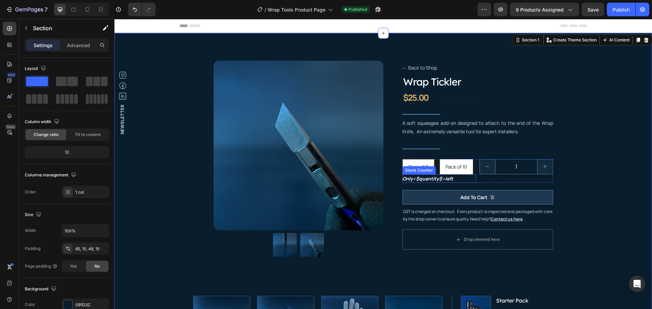
click at [434, 179] on span "<$quantity$>" at bounding box center [429, 178] width 32 height 6
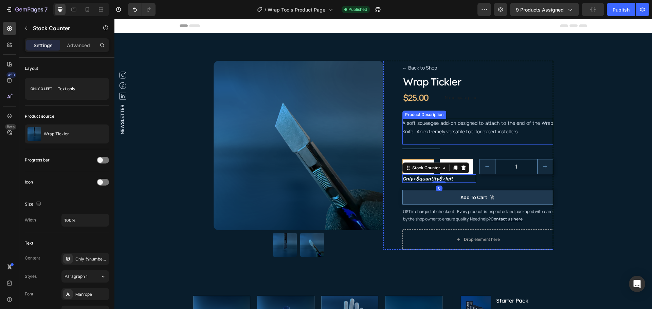
click at [520, 122] on p "A soft squeegee add-on designed to attach to the end of the Wrap Knife. An extr…" at bounding box center [477, 127] width 151 height 15
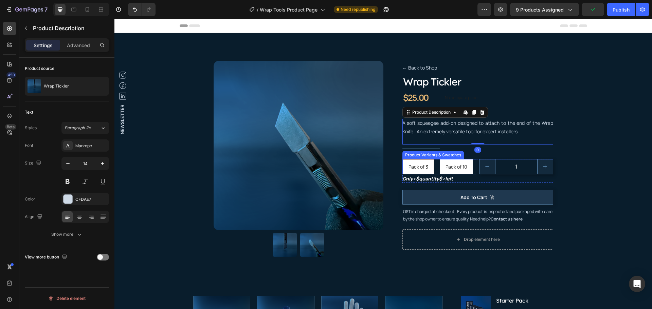
click at [421, 166] on span "Pack of 3" at bounding box center [418, 167] width 20 height 6
click at [402, 159] on input "Pack of 3 Pack of 3 Pack of 3" at bounding box center [402, 159] width 0 height 0
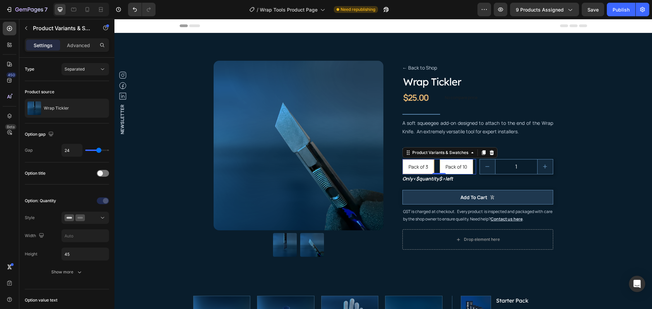
click at [432, 168] on div "Pack of 3 Pack of 3 Pack of 3 Pack of 10 Pack of 10 Pack of 10" at bounding box center [439, 166] width 74 height 15
click at [69, 272] on div "Show more" at bounding box center [67, 272] width 32 height 7
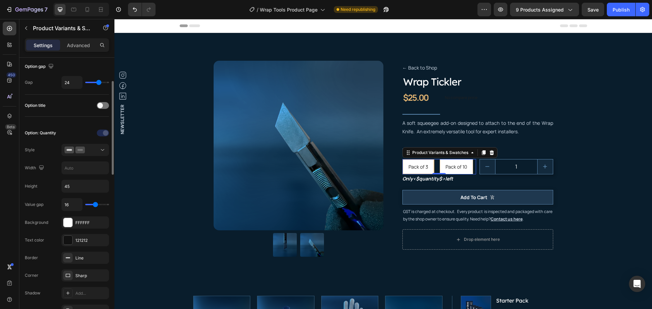
scroll to position [102, 0]
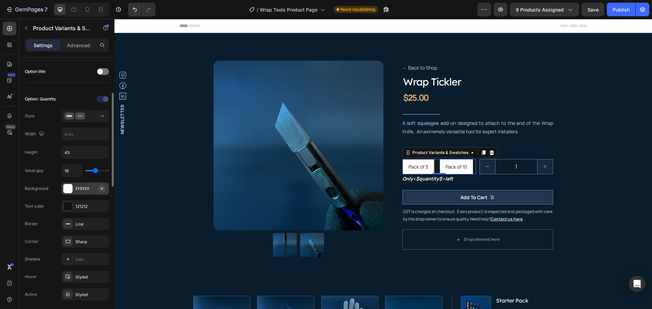
click at [102, 187] on icon "button" at bounding box center [101, 188] width 5 height 5
click at [67, 206] on div at bounding box center [67, 206] width 9 height 9
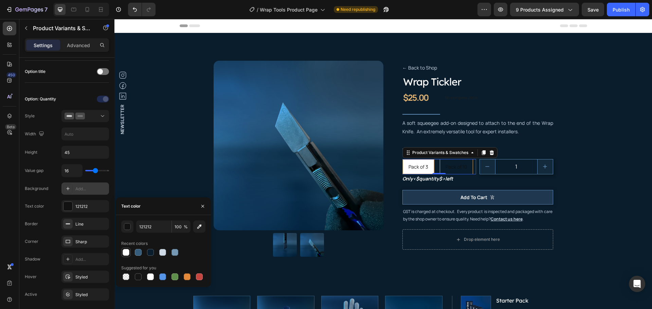
click at [126, 253] on div at bounding box center [126, 252] width 7 height 7
type input "FFFFFF"
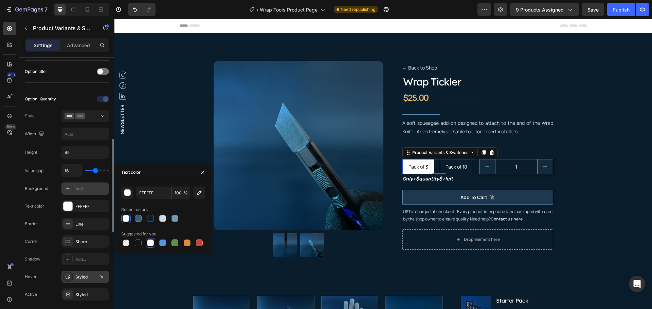
scroll to position [136, 0]
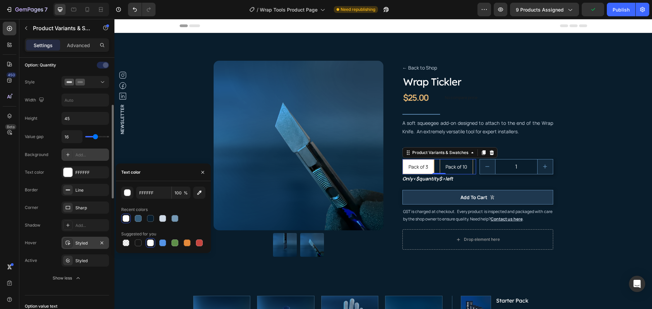
click at [82, 243] on div "Styled" at bounding box center [85, 243] width 20 height 6
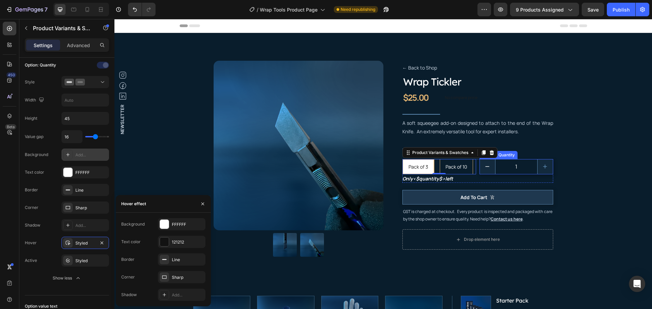
click at [481, 173] on button "decrement" at bounding box center [487, 167] width 15 height 15
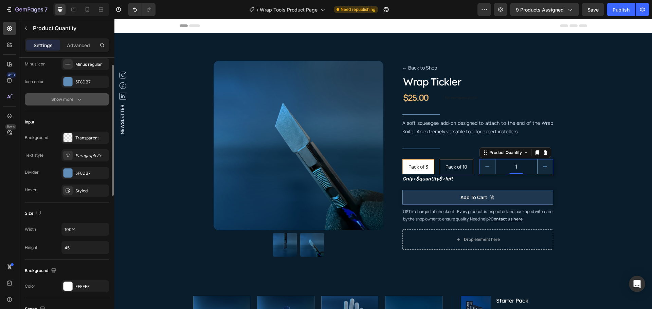
scroll to position [85, 0]
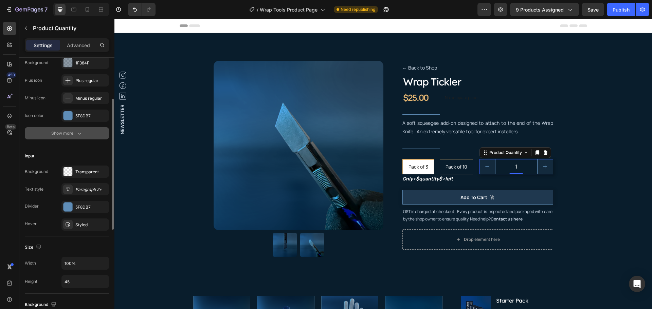
click at [67, 137] on button "Show more" at bounding box center [67, 133] width 84 height 12
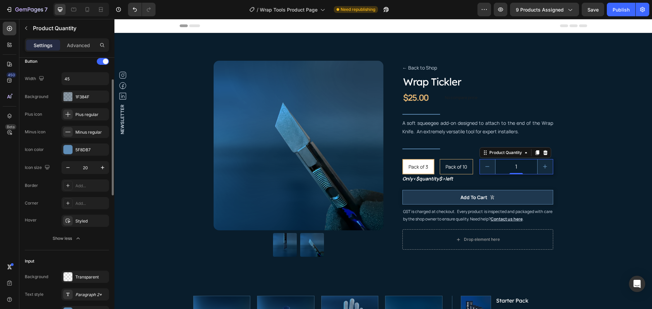
scroll to position [17, 0]
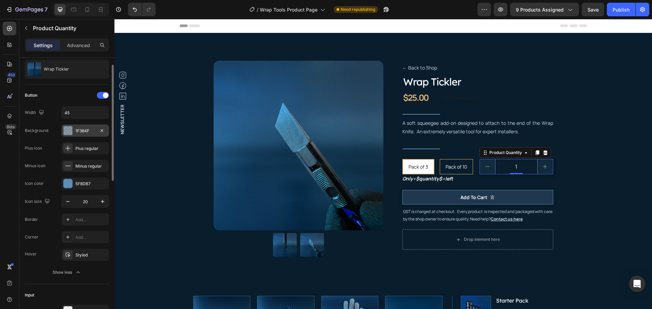
click at [85, 131] on div "1F384F" at bounding box center [85, 131] width 20 height 6
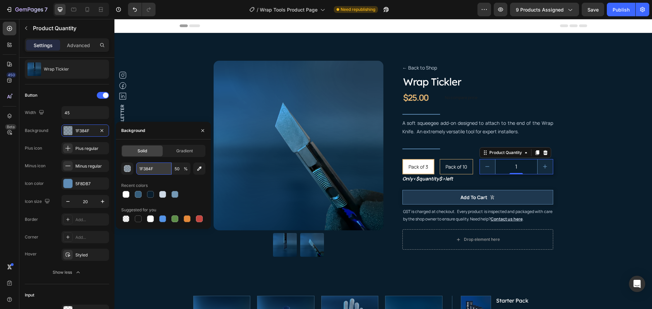
click at [147, 169] on input "1F384F" at bounding box center [153, 169] width 35 height 12
click at [414, 169] on span "Pack of 3" at bounding box center [418, 167] width 20 height 6
click at [402, 159] on input "Pack of 3 Pack of 3 Pack of 3" at bounding box center [402, 159] width 0 height 0
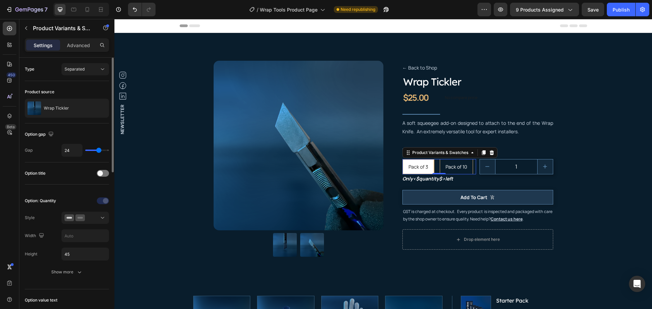
scroll to position [68, 0]
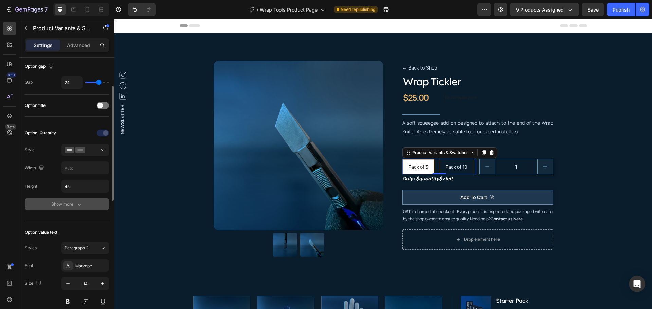
click at [70, 207] on div "Show more" at bounding box center [67, 204] width 32 height 7
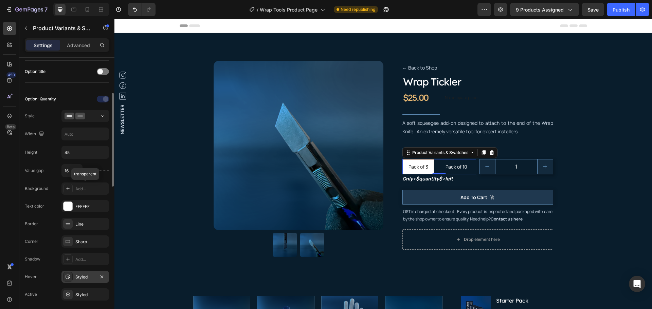
scroll to position [136, 0]
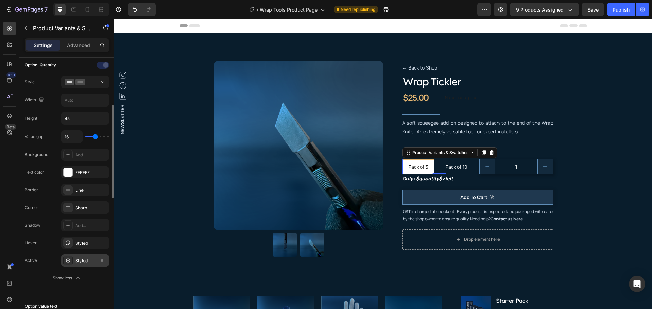
click at [79, 261] on div "Styled" at bounding box center [85, 261] width 20 height 6
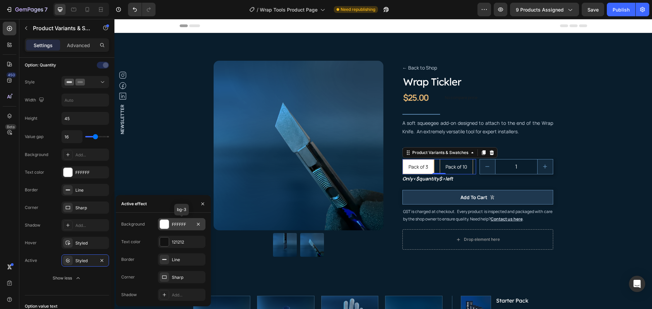
click at [182, 229] on div "FFFFFF" at bounding box center [182, 224] width 48 height 12
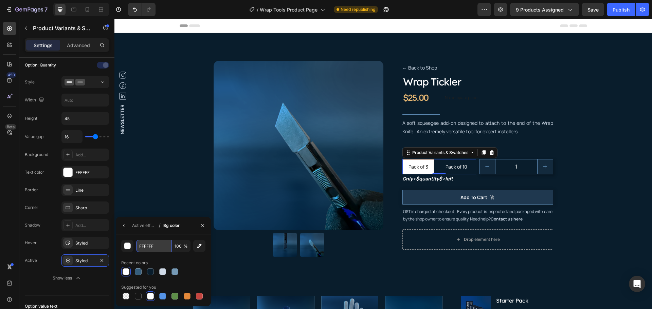
click at [148, 249] on input "FFFFFF" at bounding box center [153, 246] width 35 height 12
paste input "1F384"
type input "1F384F"
click at [178, 245] on input "100" at bounding box center [181, 246] width 19 height 12
type input "50"
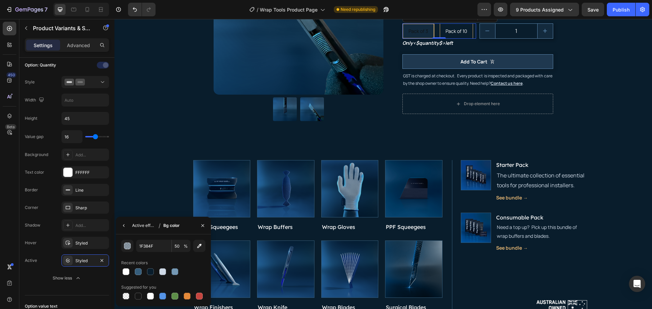
click at [142, 226] on div "Active effect" at bounding box center [144, 226] width 24 height 6
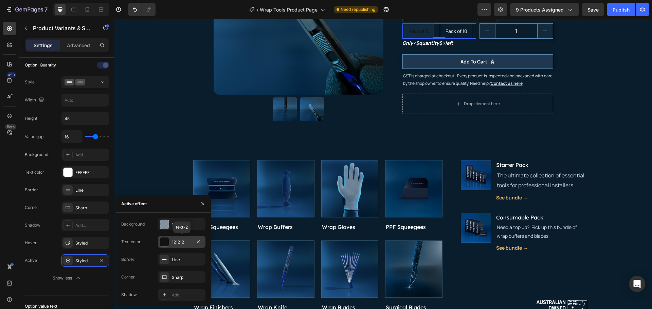
click at [175, 242] on div "121212" at bounding box center [182, 242] width 20 height 6
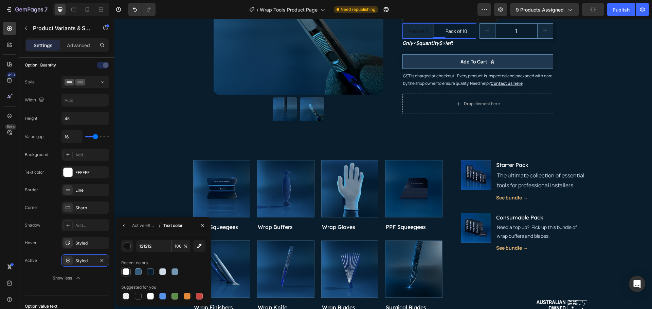
click at [128, 272] on div at bounding box center [126, 272] width 7 height 7
type input "FFFFFF"
click at [195, 263] on div "Recent colors" at bounding box center [163, 263] width 84 height 11
click at [147, 227] on div "Active effect" at bounding box center [144, 226] width 24 height 6
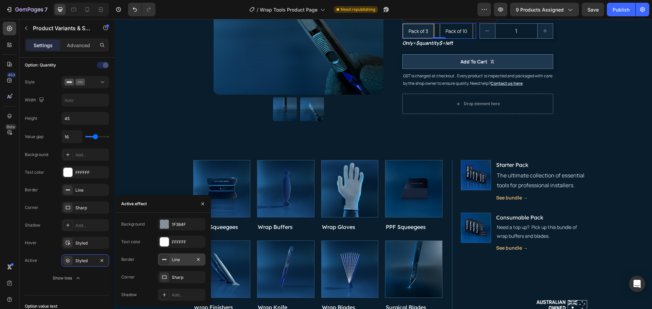
click at [175, 260] on div "Line" at bounding box center [182, 260] width 20 height 6
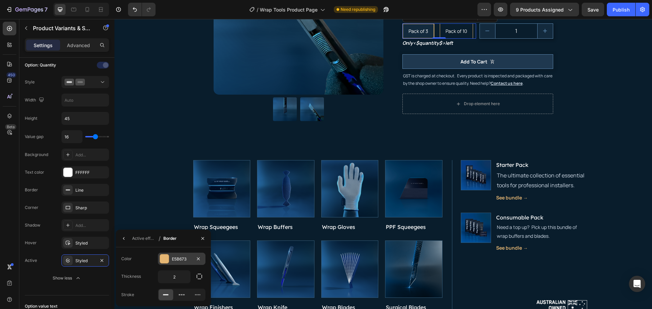
click at [180, 258] on div "E5B673" at bounding box center [182, 259] width 20 height 6
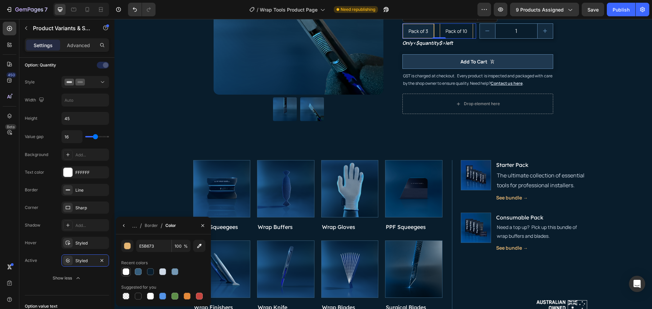
click at [126, 270] on div at bounding box center [126, 272] width 7 height 7
type input "FFFFFF"
click at [144, 225] on div "... / Border / Color" at bounding box center [147, 225] width 63 height 17
click at [149, 226] on div "Border" at bounding box center [151, 226] width 13 height 6
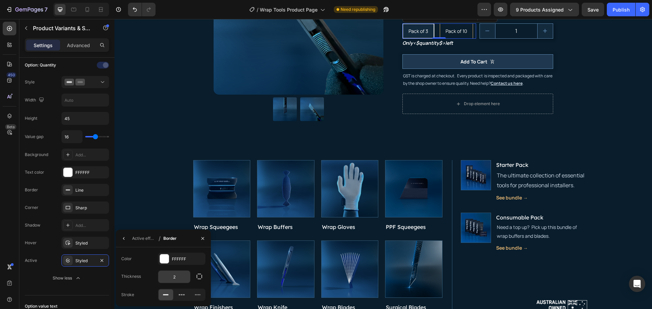
click at [179, 274] on input "2" at bounding box center [174, 277] width 32 height 12
type input "1"
drag, startPoint x: 41, startPoint y: 272, endPoint x: 53, endPoint y: 263, distance: 14.4
click at [41, 271] on div "Value gap 16 Background Add... Text color FFFFFF Border Line Corner Sharp Shado…" at bounding box center [67, 207] width 84 height 154
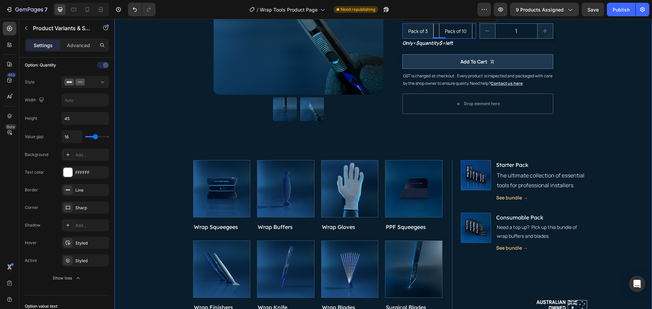
click at [597, 65] on div "Product Images ← Back to Shop Button Wrap Tickler Product Title $25.00 Product …" at bounding box center [382, 128] width 527 height 417
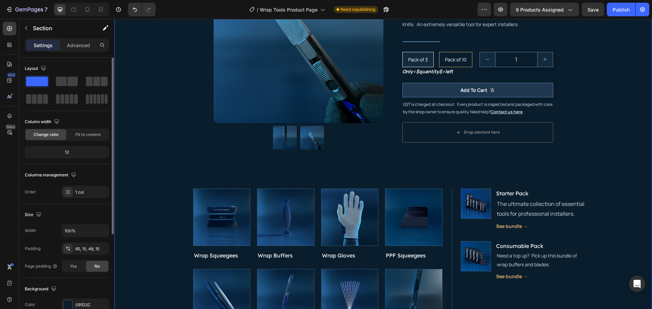
scroll to position [34, 0]
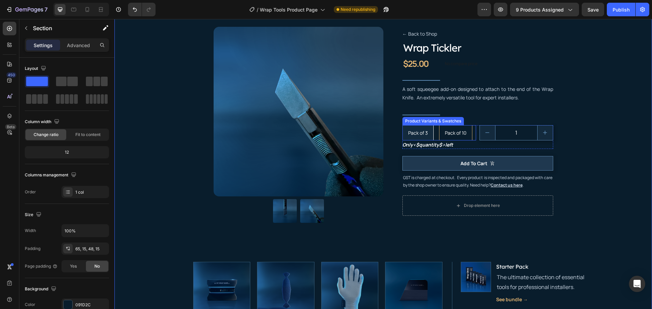
click at [428, 136] on div "Pack of 3" at bounding box center [418, 133] width 31 height 14
click at [402, 125] on input "Pack of 3 Pack of 3 Pack of 3" at bounding box center [402, 125] width 0 height 0
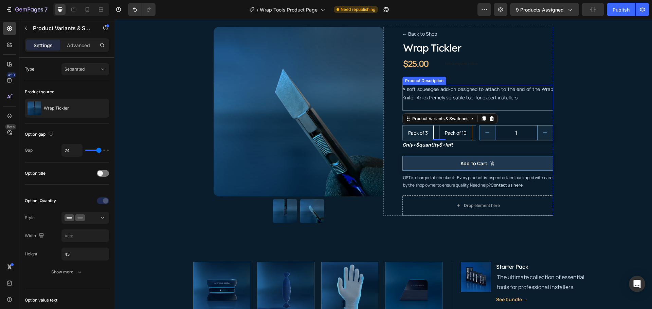
click at [481, 96] on p "A soft squeegee add-on designed to attach to the end of the Wrap Knife. An extr…" at bounding box center [477, 93] width 151 height 15
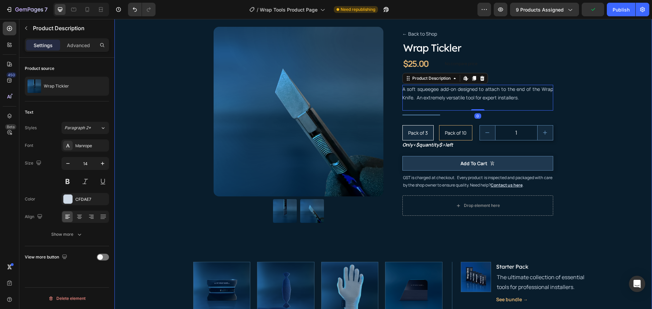
click at [600, 91] on div "Product Images ← Back to Shop Button Wrap Tickler Product Title $25.00 Product …" at bounding box center [382, 229] width 527 height 417
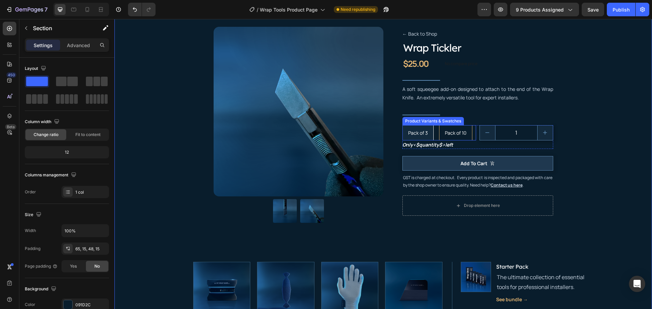
click at [433, 133] on div "Pack of 3 Pack of 3 Pack of 3 Pack of 10 Pack of 10 Pack of 10" at bounding box center [439, 132] width 74 height 15
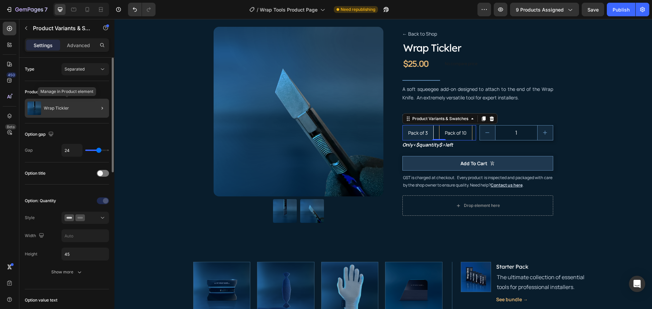
click at [62, 110] on p "Wrap Tickler" at bounding box center [56, 108] width 25 height 5
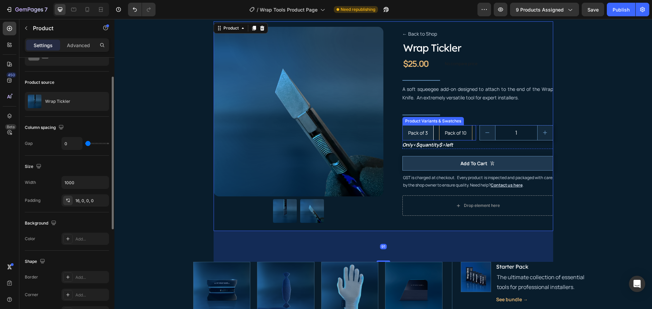
click at [433, 132] on div "Pack of 3 Pack of 3 Pack of 3 Pack of 10 Pack of 10 Pack of 10" at bounding box center [439, 132] width 74 height 15
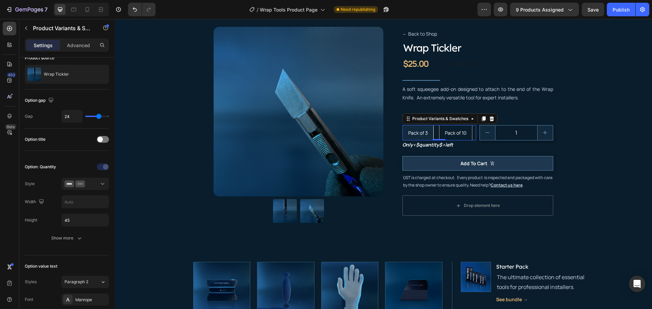
scroll to position [0, 0]
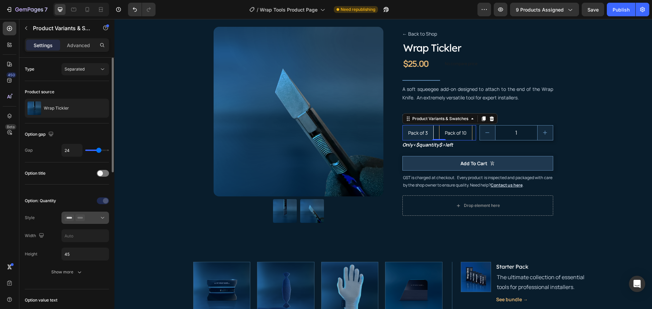
click at [87, 218] on div at bounding box center [84, 218] width 41 height 7
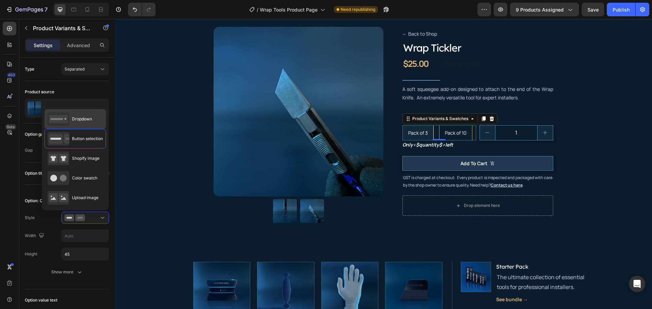
click at [77, 118] on span "Dropdown" at bounding box center [82, 119] width 20 height 6
type input "100%"
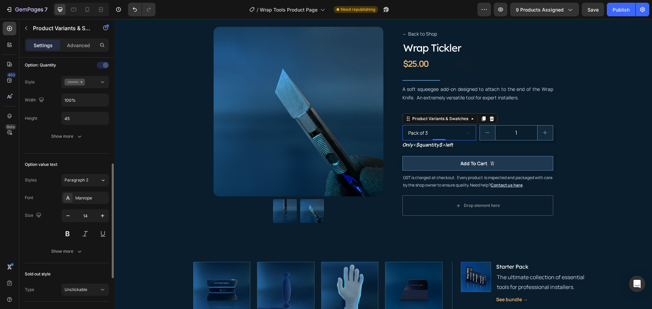
scroll to position [102, 0]
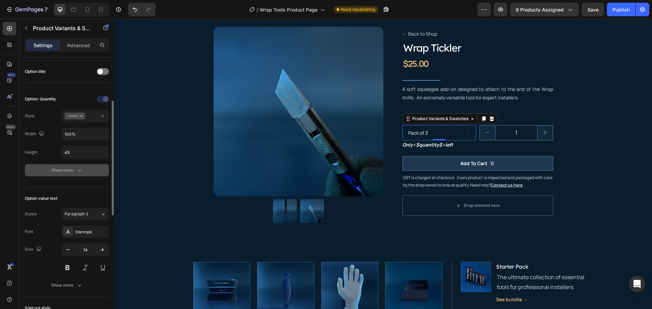
click at [68, 168] on div "Show more" at bounding box center [67, 170] width 32 height 7
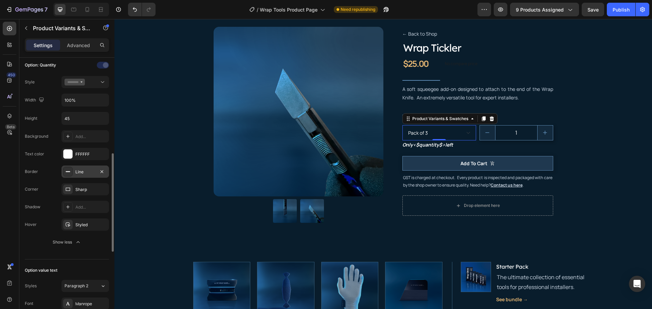
scroll to position [170, 0]
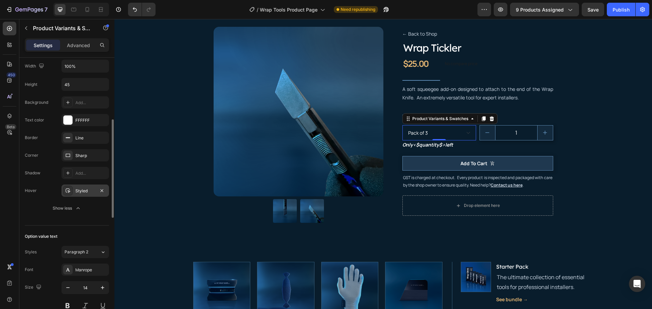
click at [81, 191] on div "Styled" at bounding box center [85, 191] width 20 height 6
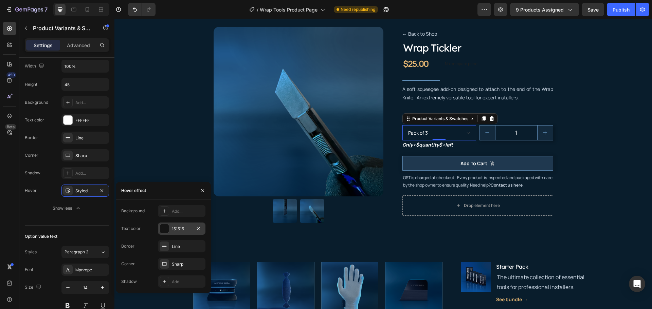
click at [182, 230] on div "151515" at bounding box center [182, 229] width 20 height 6
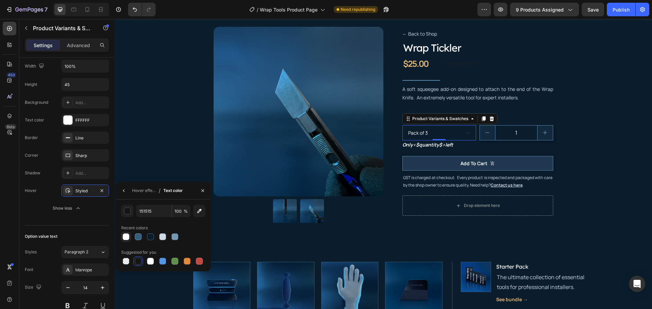
click at [129, 234] on div at bounding box center [126, 237] width 8 height 8
type input "FFFFFF"
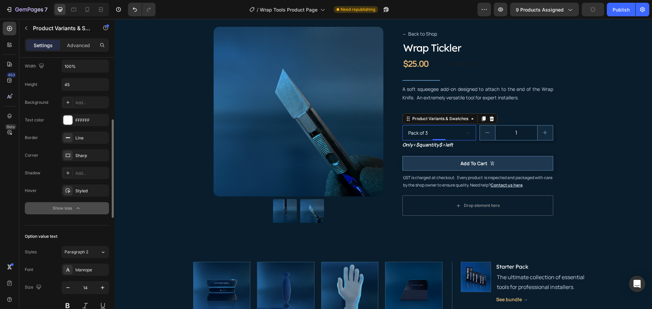
click at [30, 207] on button "Show less" at bounding box center [67, 208] width 84 height 12
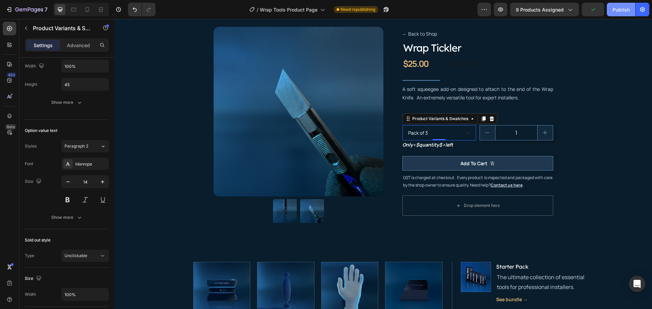
click at [616, 9] on div "Publish" at bounding box center [620, 9] width 17 height 7
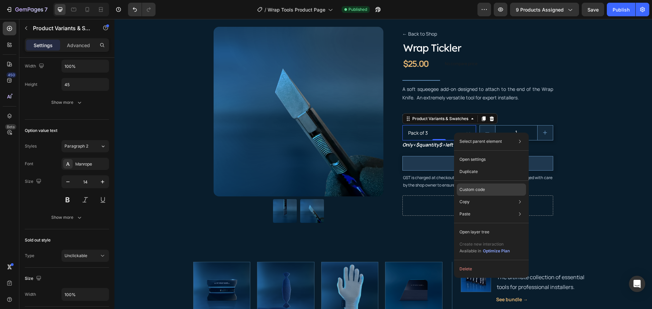
click at [485, 208] on div "Custom code" at bounding box center [491, 214] width 69 height 12
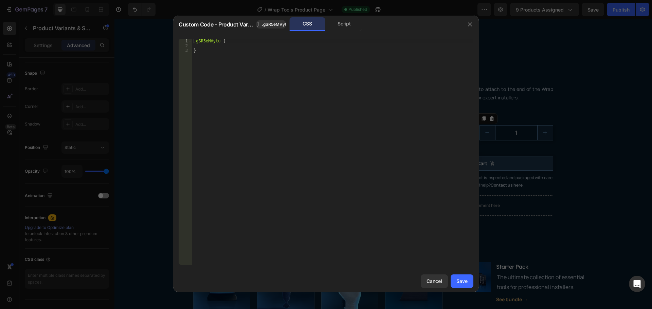
type textarea "}"
click at [258, 93] on div ".gSR5eMVytu { }" at bounding box center [332, 157] width 281 height 236
paste textarea
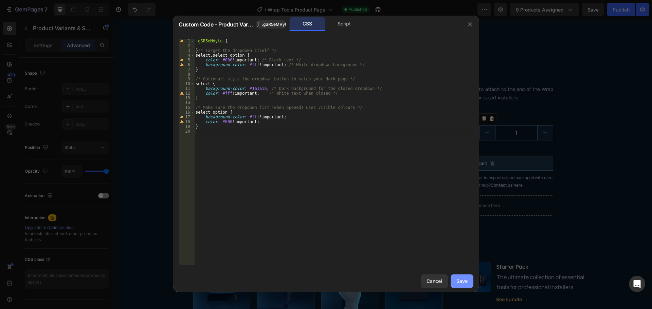
click at [461, 281] on div "Save" at bounding box center [461, 281] width 11 height 7
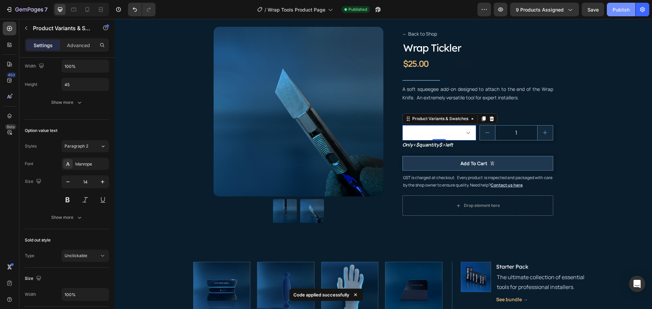
click at [621, 8] on div "Publish" at bounding box center [620, 9] width 17 height 7
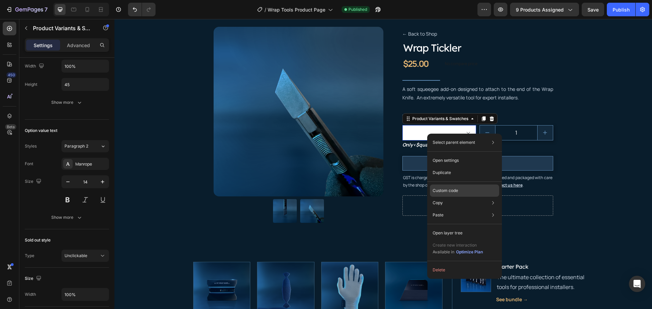
click at [458, 189] on p "Custom code" at bounding box center [444, 191] width 25 height 6
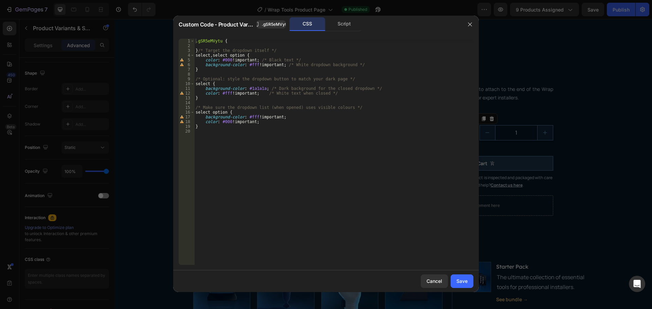
click at [273, 123] on div ".gSR5eMVytu { } /* Target the dropdown itself */ select , select option { color…" at bounding box center [333, 157] width 279 height 236
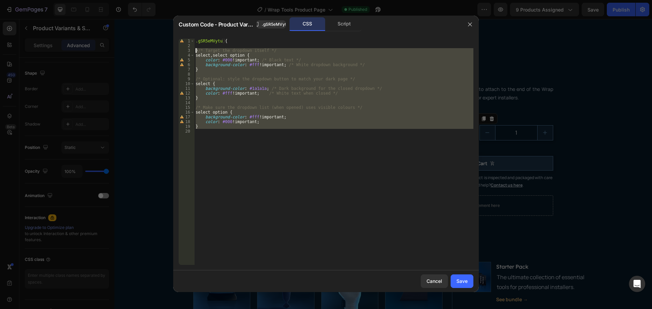
drag, startPoint x: 309, startPoint y: 143, endPoint x: 161, endPoint y: 50, distance: 174.2
click at [161, 50] on div "Custom Code - Product Variants & Swatches .gSR5eMVytu CSS Script color: #000 !i…" at bounding box center [326, 154] width 652 height 309
type textarea "}/* Target the dropdown itself */ select, select option {"
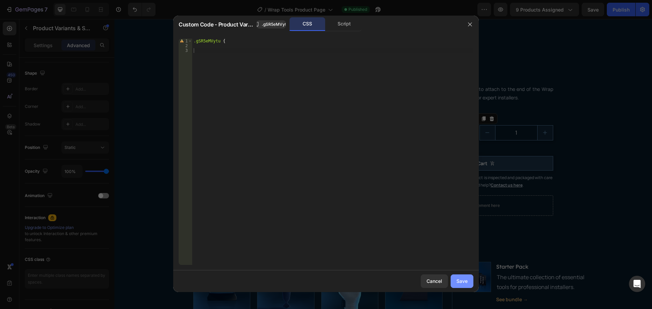
drag, startPoint x: 471, startPoint y: 280, endPoint x: 356, endPoint y: 261, distance: 116.0
click at [471, 280] on button "Save" at bounding box center [461, 282] width 23 height 14
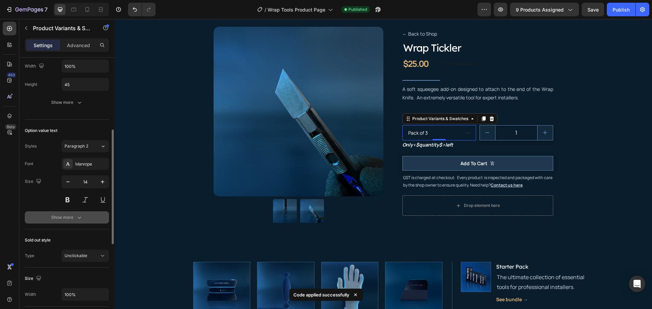
click at [72, 218] on div "Show more" at bounding box center [67, 217] width 32 height 7
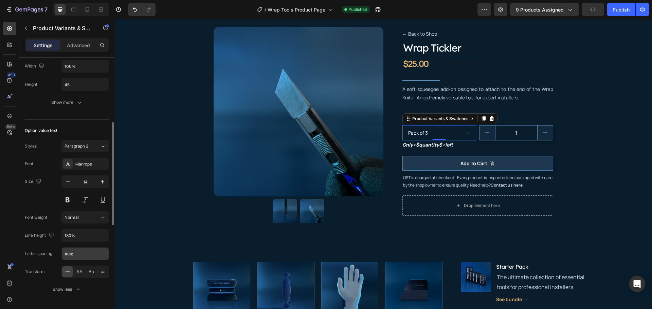
scroll to position [68, 0]
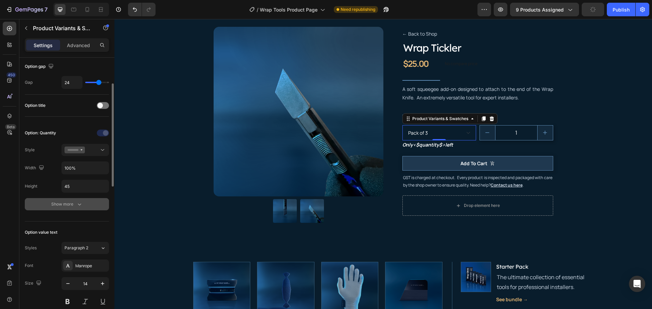
click at [68, 205] on div "Show more" at bounding box center [67, 204] width 32 height 7
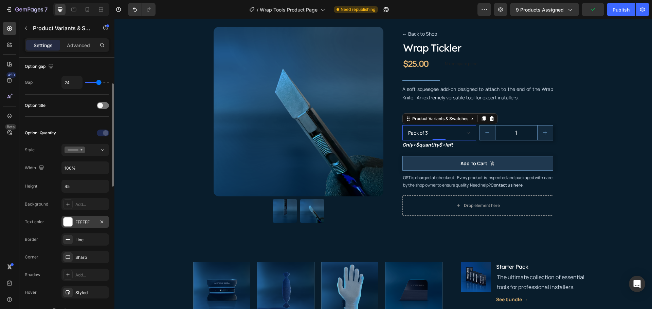
click at [76, 222] on div "FFFFFF" at bounding box center [85, 222] width 20 height 6
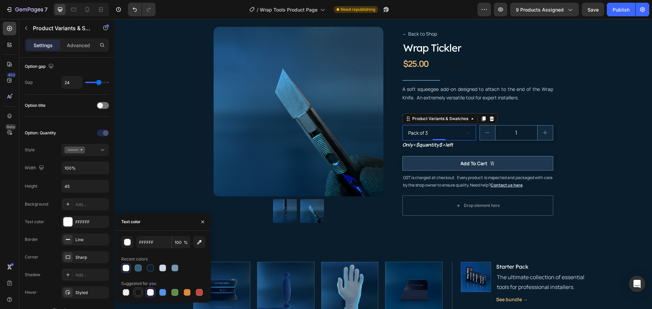
click at [138, 294] on div at bounding box center [138, 292] width 7 height 7
type input "151515"
click at [86, 205] on div "Add..." at bounding box center [91, 205] width 32 height 6
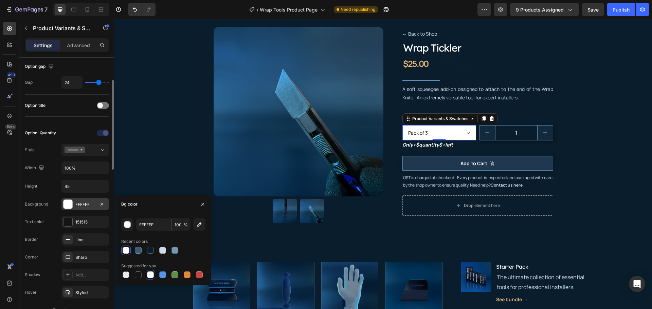
click at [43, 269] on div "Border Line" at bounding box center [67, 275] width 84 height 12
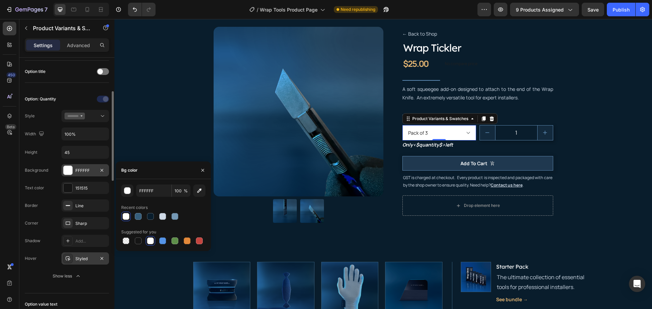
click at [77, 257] on div "Styled" at bounding box center [85, 259] width 20 height 6
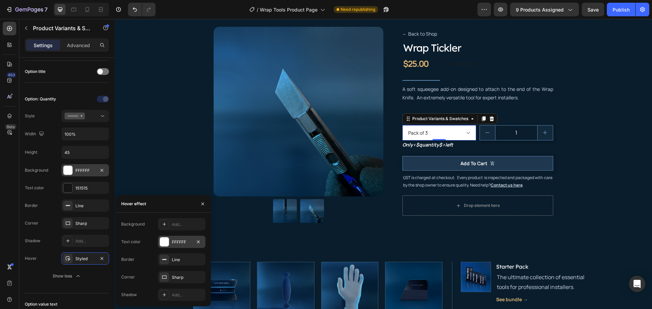
click at [178, 241] on div "FFFFFF" at bounding box center [182, 242] width 20 height 6
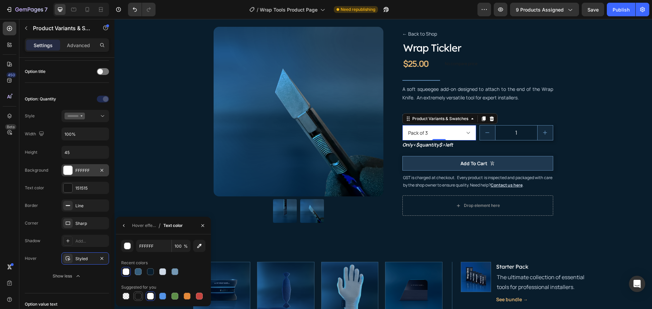
click at [138, 297] on div at bounding box center [138, 296] width 7 height 7
type input "151515"
click at [144, 228] on div "Hover effect" at bounding box center [144, 226] width 24 height 6
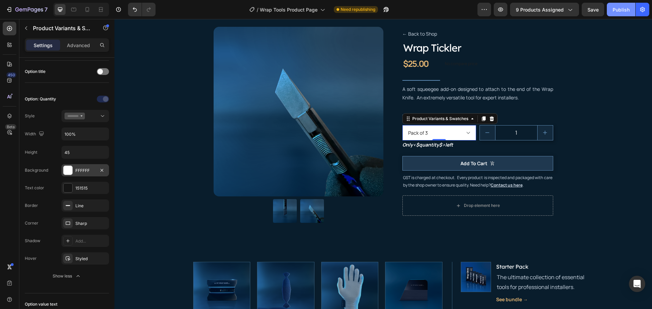
click at [619, 7] on div "Publish" at bounding box center [620, 9] width 17 height 7
click at [75, 259] on div "Styled" at bounding box center [85, 259] width 48 height 12
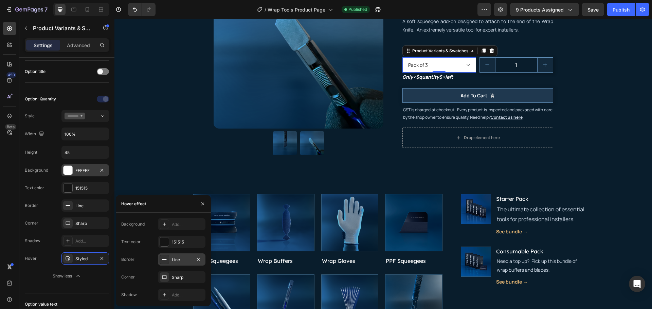
click at [181, 258] on div "Line" at bounding box center [182, 260] width 20 height 6
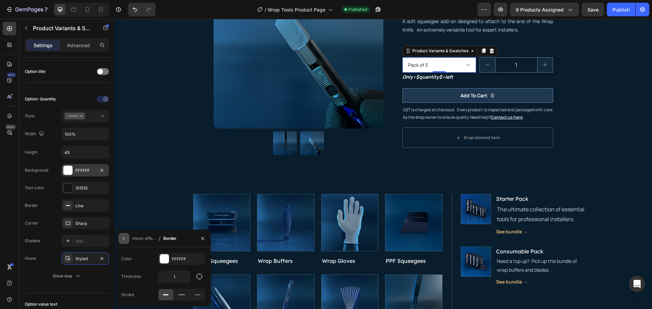
click at [127, 238] on button "button" at bounding box center [123, 238] width 11 height 11
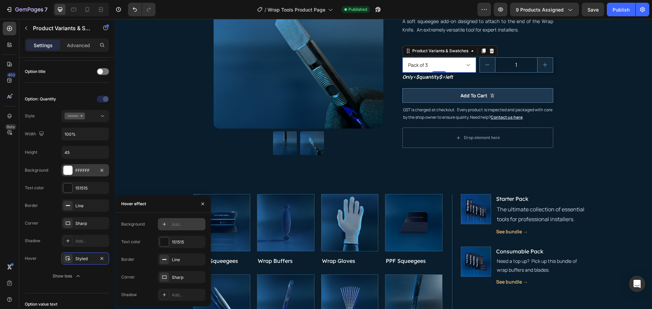
click at [177, 224] on div "Add..." at bounding box center [188, 225] width 32 height 6
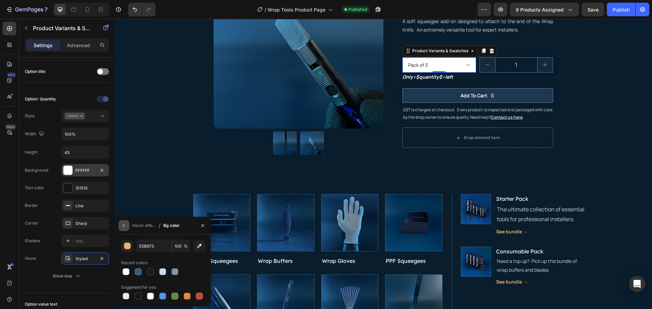
click at [125, 226] on icon "button" at bounding box center [123, 225] width 5 height 5
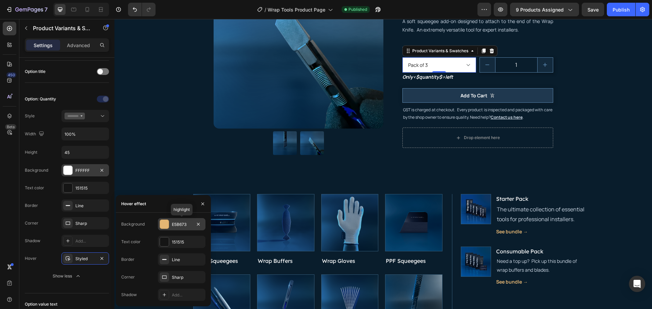
click at [180, 224] on div "E5B673" at bounding box center [182, 225] width 20 height 6
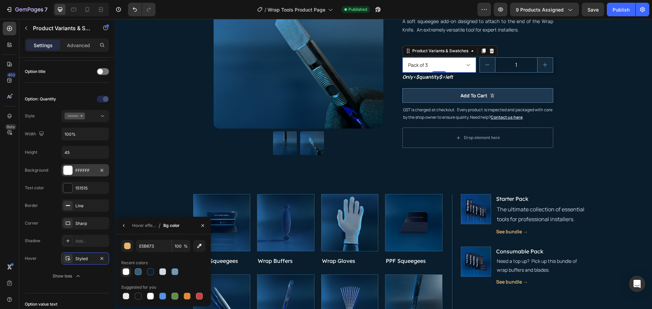
click at [129, 271] on div at bounding box center [126, 272] width 7 height 7
type input "FFFFFF"
click at [134, 224] on div "Hover effect" at bounding box center [144, 226] width 24 height 6
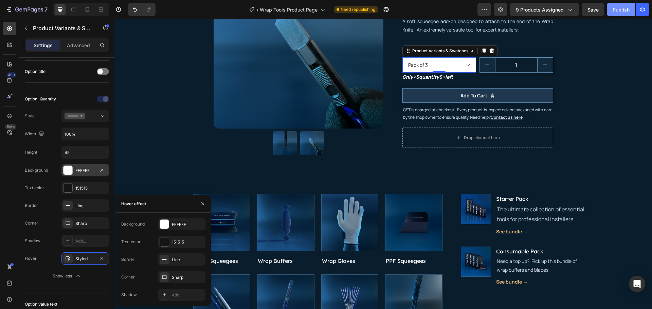
click at [621, 12] on div "Publish" at bounding box center [620, 9] width 17 height 7
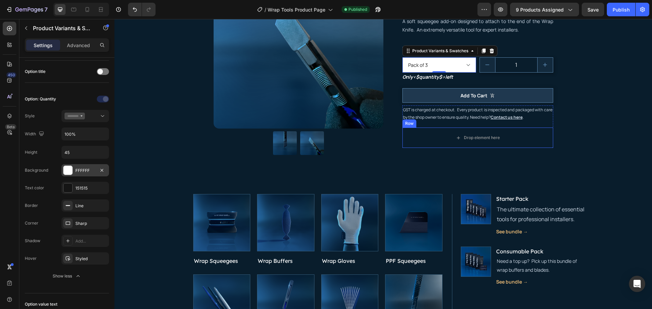
scroll to position [0, 0]
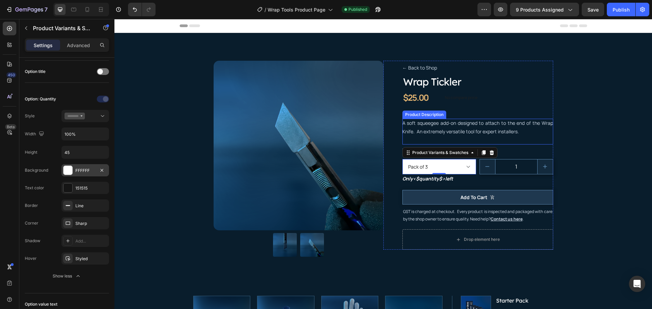
click at [504, 125] on p "A soft squeegee add-on designed to attach to the end of the Wrap Knife. An extr…" at bounding box center [477, 127] width 151 height 15
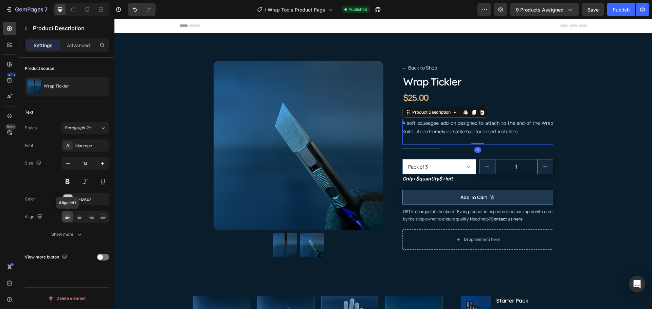
click at [67, 215] on icon at bounding box center [67, 217] width 7 height 7
click at [77, 90] on div "Wrap Tickler" at bounding box center [67, 86] width 84 height 19
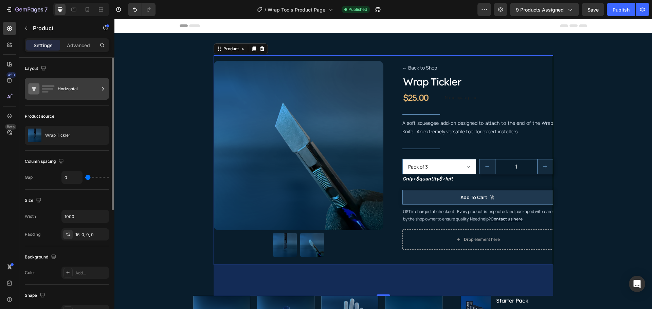
click at [77, 90] on div "Horizontal" at bounding box center [78, 89] width 41 height 16
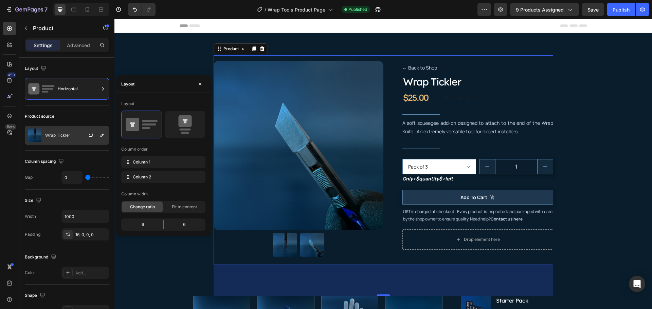
click at [78, 136] on div "Wrap Tickler" at bounding box center [67, 135] width 84 height 19
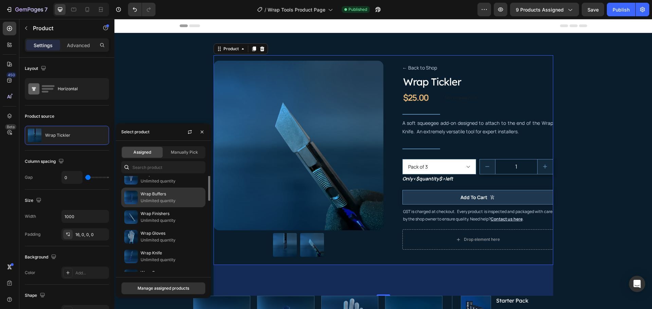
scroll to position [14, 0]
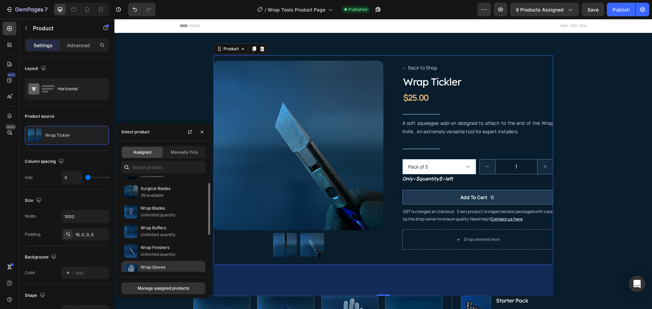
click at [167, 281] on div "Wrap Gloves Unlimited quantity" at bounding box center [163, 291] width 84 height 20
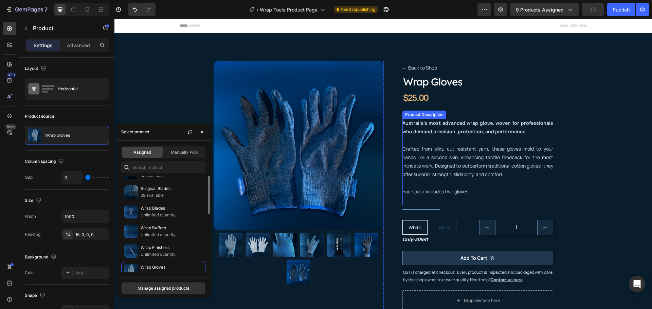
scroll to position [0, 0]
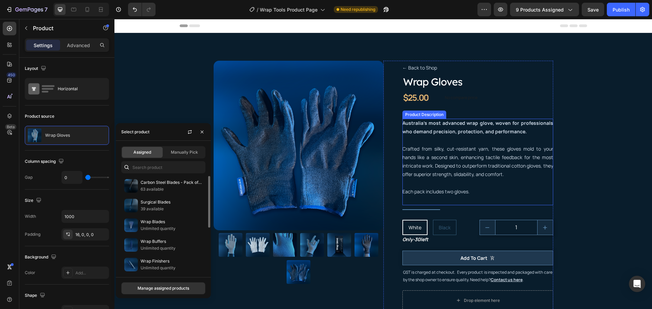
click at [498, 159] on p "Australia's most advanced wrap glove, woven for professionals who demand precis…" at bounding box center [477, 157] width 151 height 75
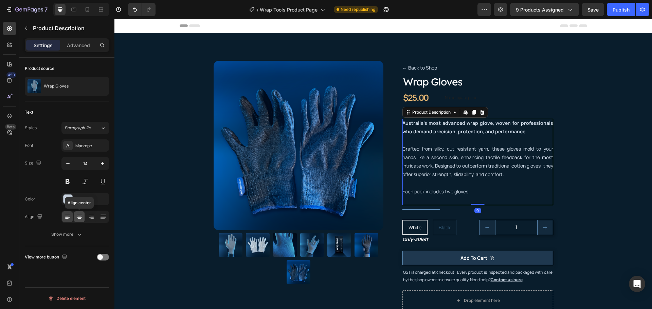
click at [80, 220] on icon at bounding box center [79, 217] width 7 height 7
click at [70, 216] on icon at bounding box center [67, 217] width 7 height 7
click at [621, 13] on div "Publish" at bounding box center [620, 9] width 17 height 7
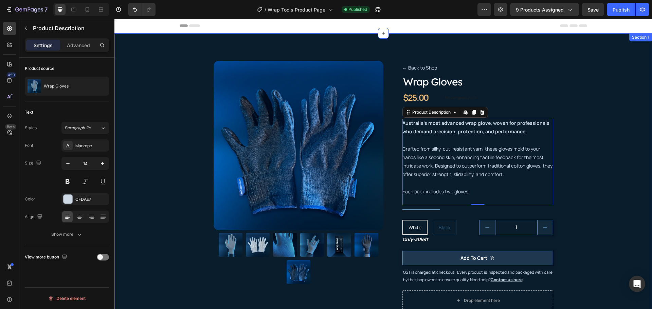
click at [607, 128] on div "Product Images ← Back to Shop Button Wrap Gloves Product Title $25.00 Product P…" at bounding box center [382, 286] width 527 height 463
